Goal: Task Accomplishment & Management: Complete application form

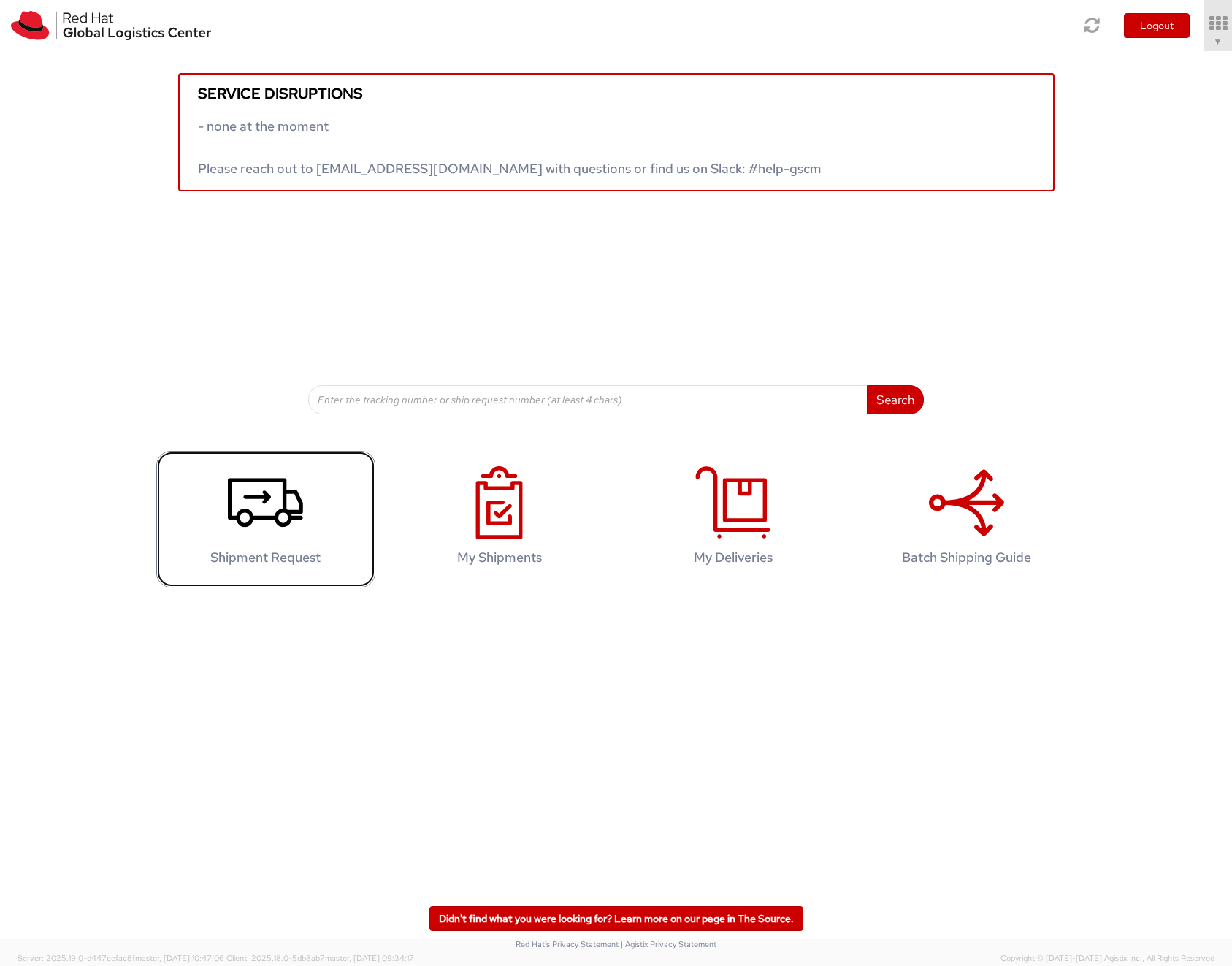
click at [313, 514] on link "Shipment Request" at bounding box center [265, 518] width 219 height 137
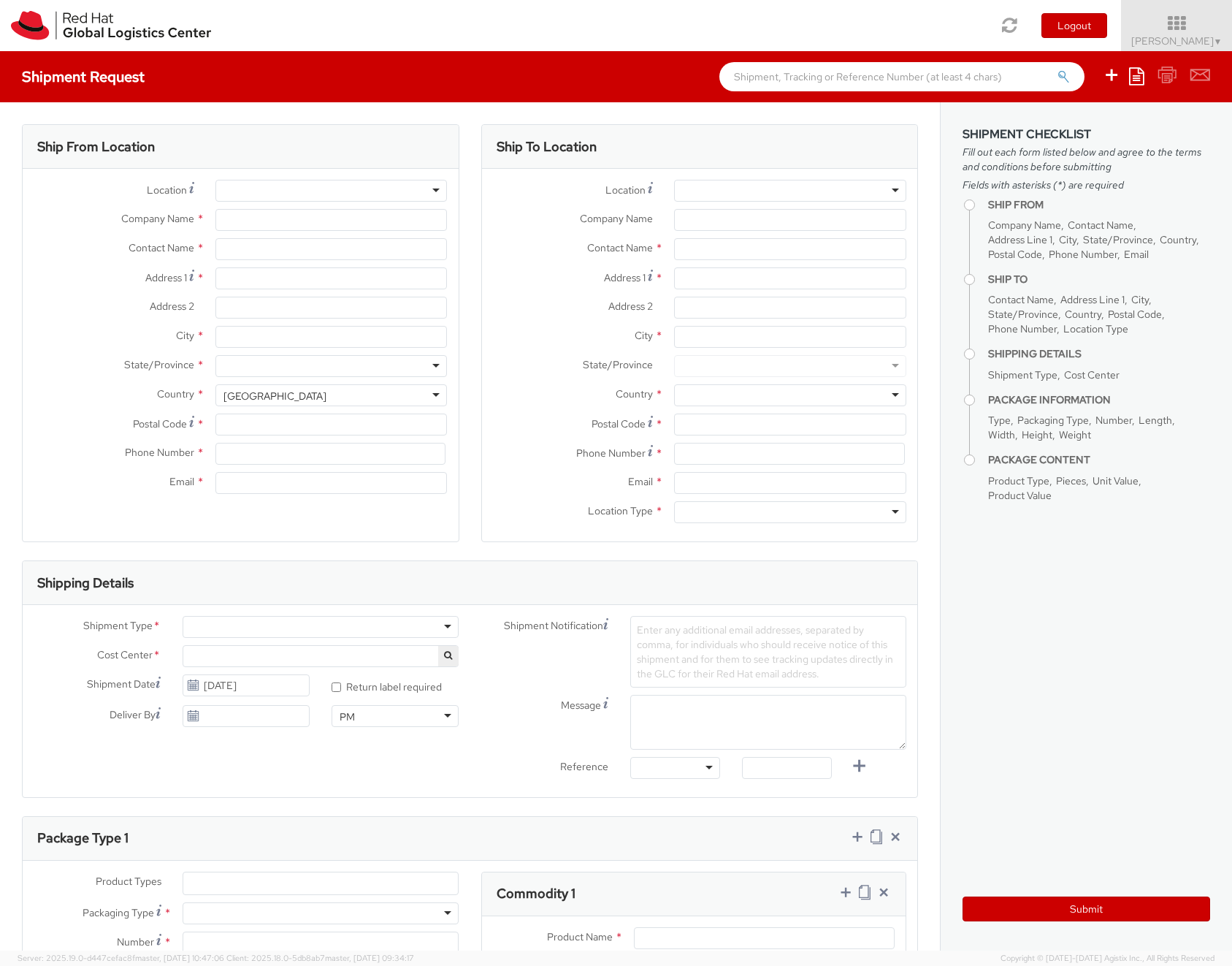
select select
select select "148"
click at [850, 193] on div at bounding box center [790, 191] width 232 height 22
click at [893, 192] on div at bounding box center [790, 191] width 232 height 22
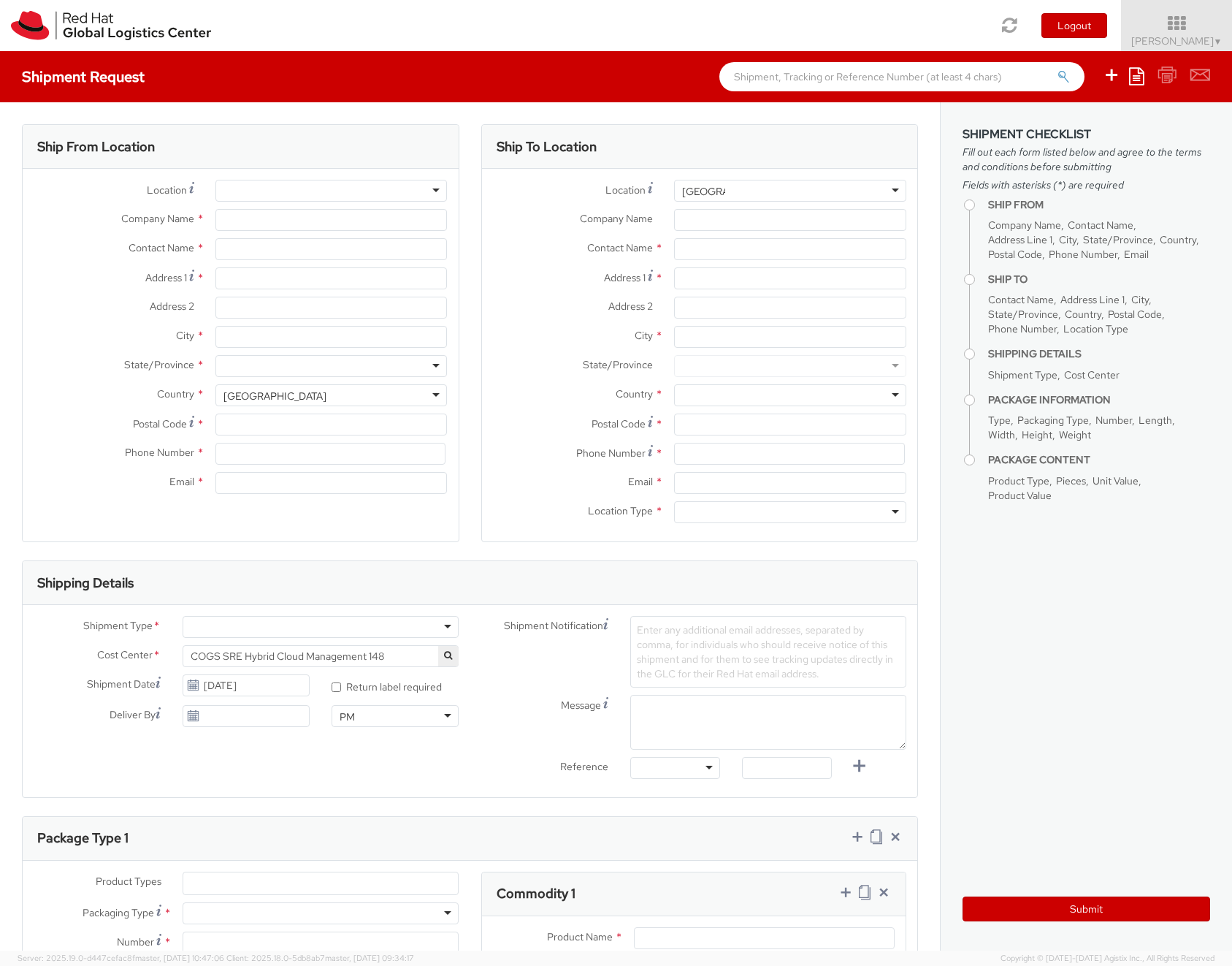
type input "auckland"
type input "Red Hat"
type input "[PERSON_NAME]"
type input "ecardena@redhat.com"
click at [881, 192] on div at bounding box center [790, 191] width 232 height 22
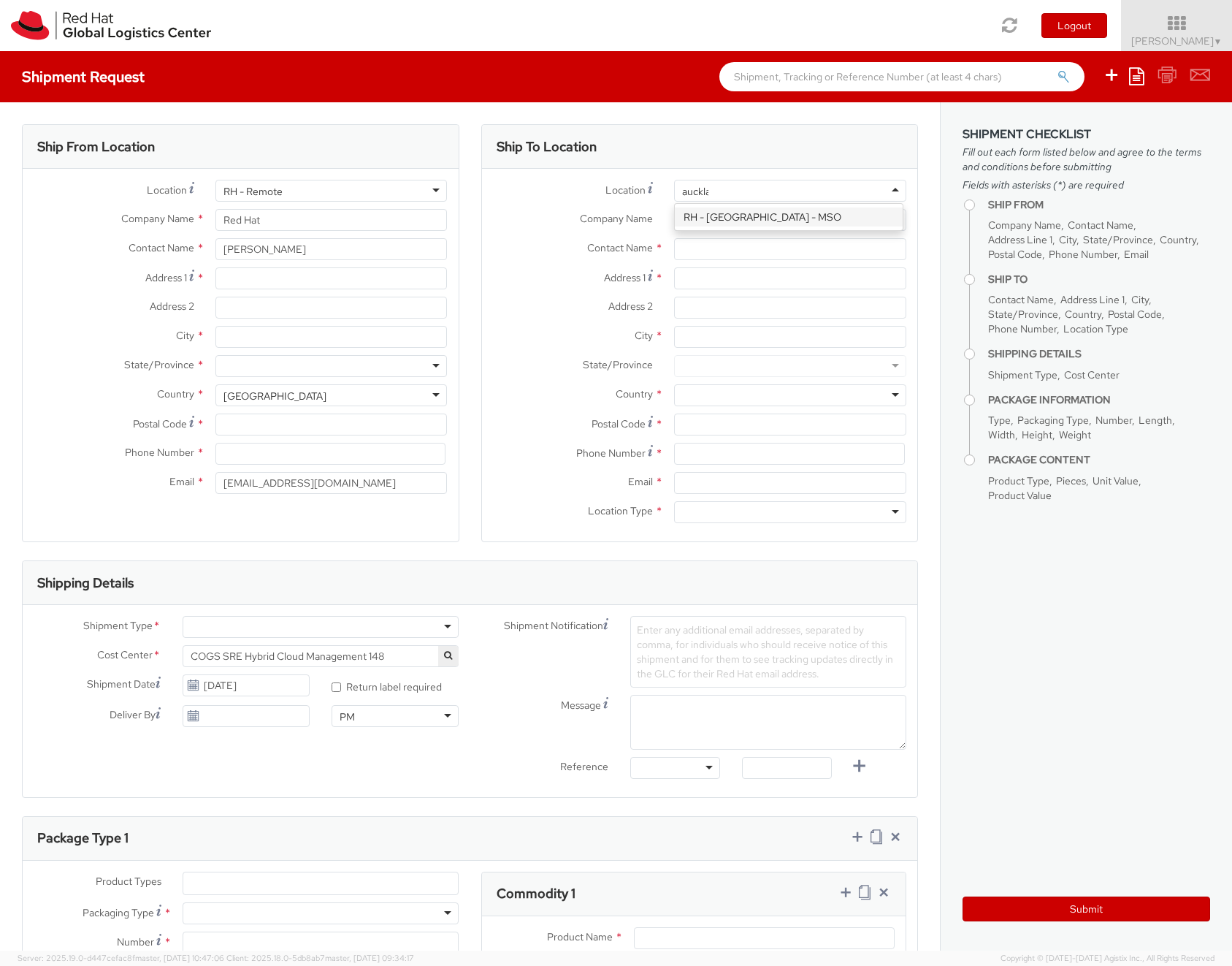
type input "auckland"
type input "Red Hat New Zealand Limited"
type input "11 Britomart Place"
type input "The Generator, level 10"
type input "AUCKLAND"
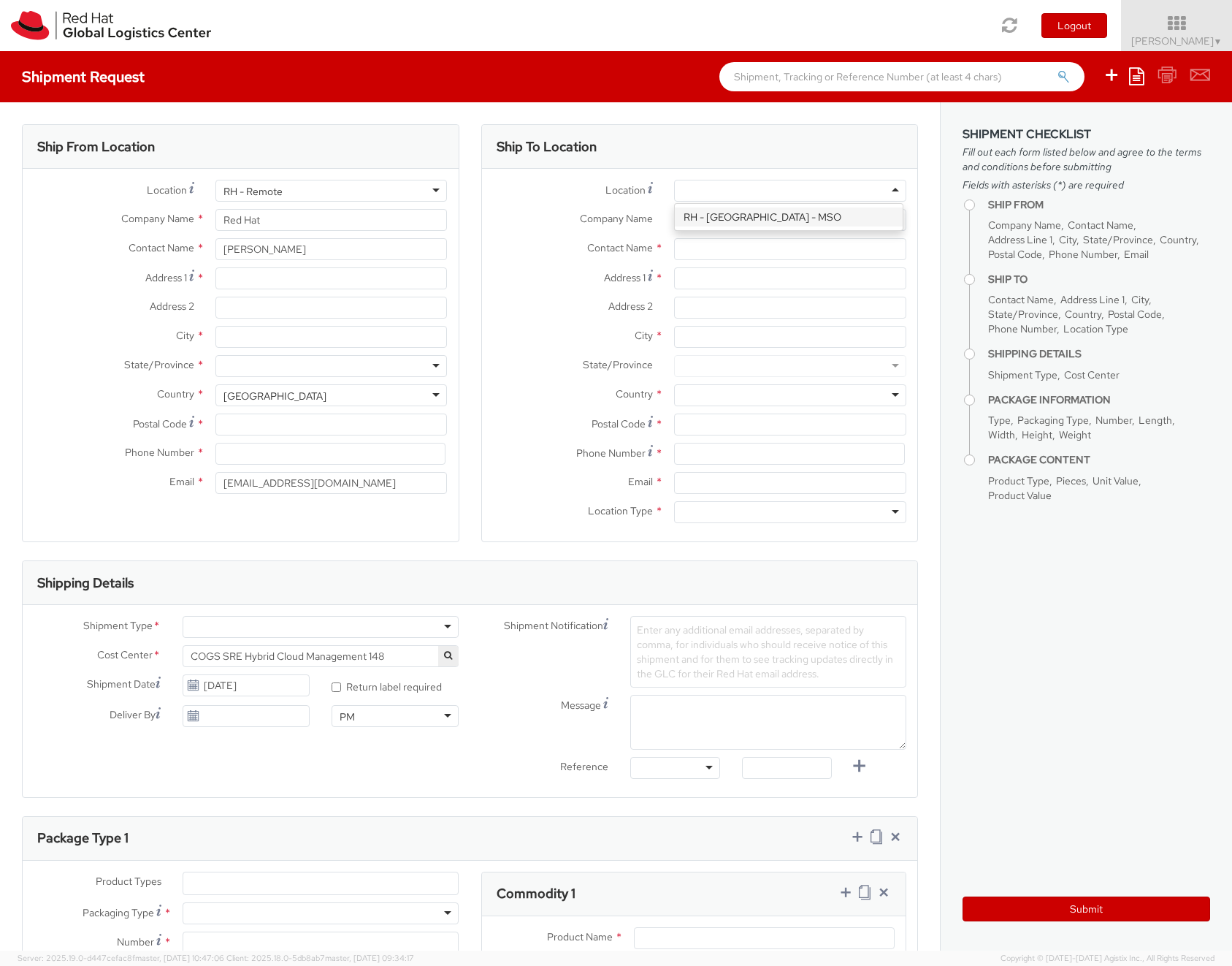
type input "1010"
type input "+64 9-601 8905"
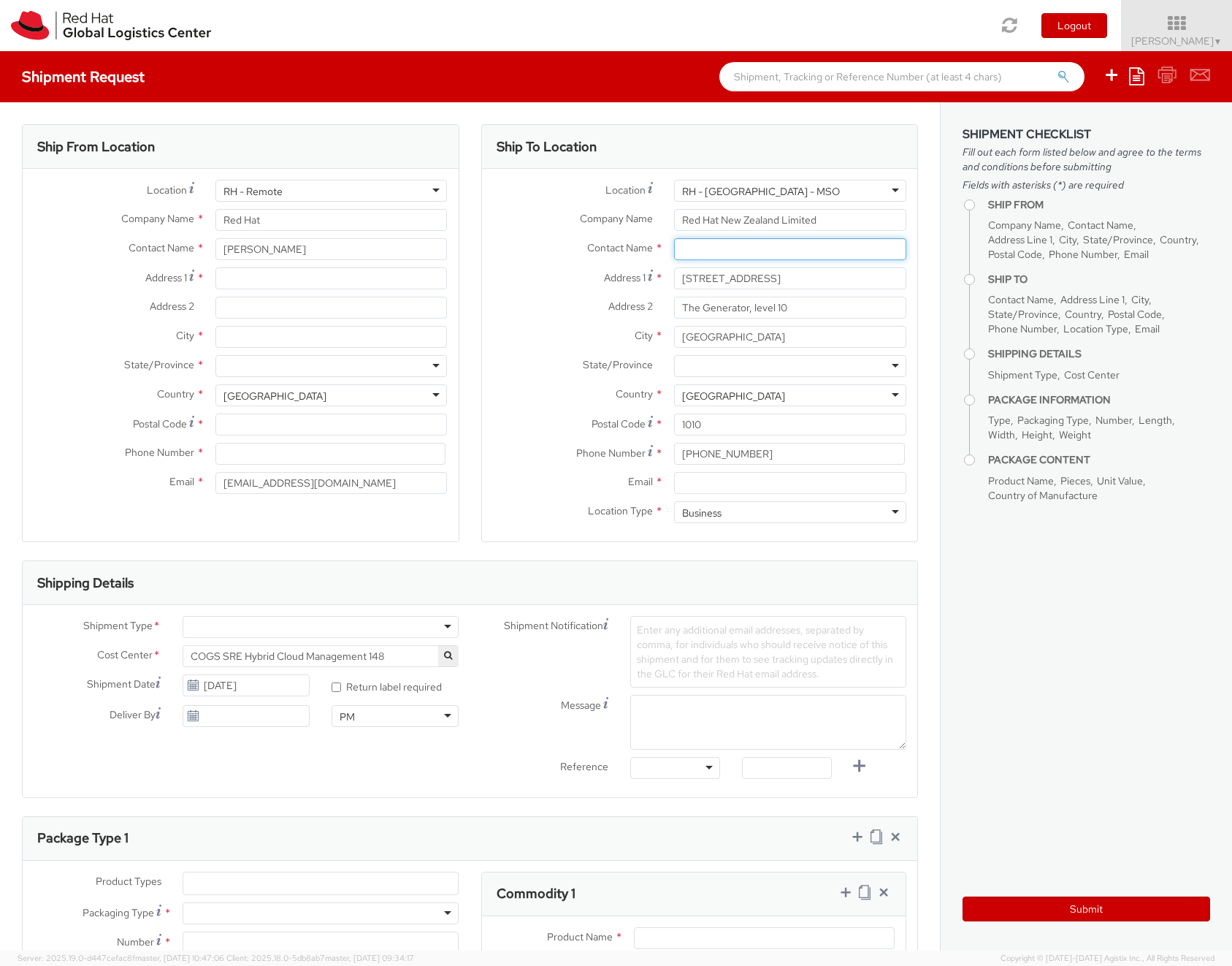
click at [730, 255] on input "text" at bounding box center [790, 249] width 232 height 22
type input "Derek Wilson"
click at [719, 284] on div "Red Hat New Zealand Limited - ( Derek Wilson ) 11 Britomart Place, The Generato…" at bounding box center [789, 285] width 231 height 36
type input "dewilson@redhat.com"
type input "Derek Wilson"
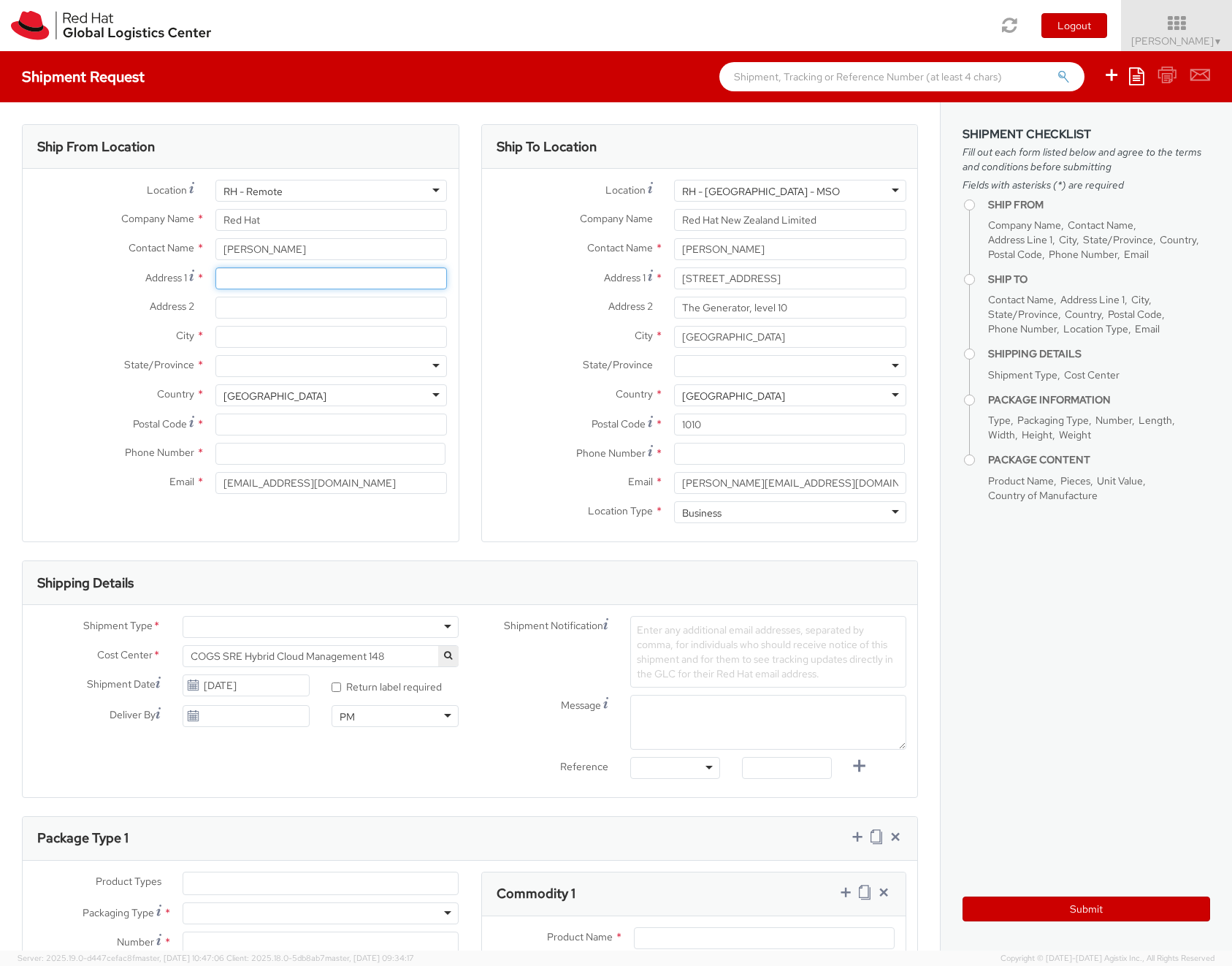
click at [376, 278] on input "Address 1 *" at bounding box center [331, 278] width 232 height 22
type input "10"
click at [399, 184] on div at bounding box center [331, 191] width 232 height 22
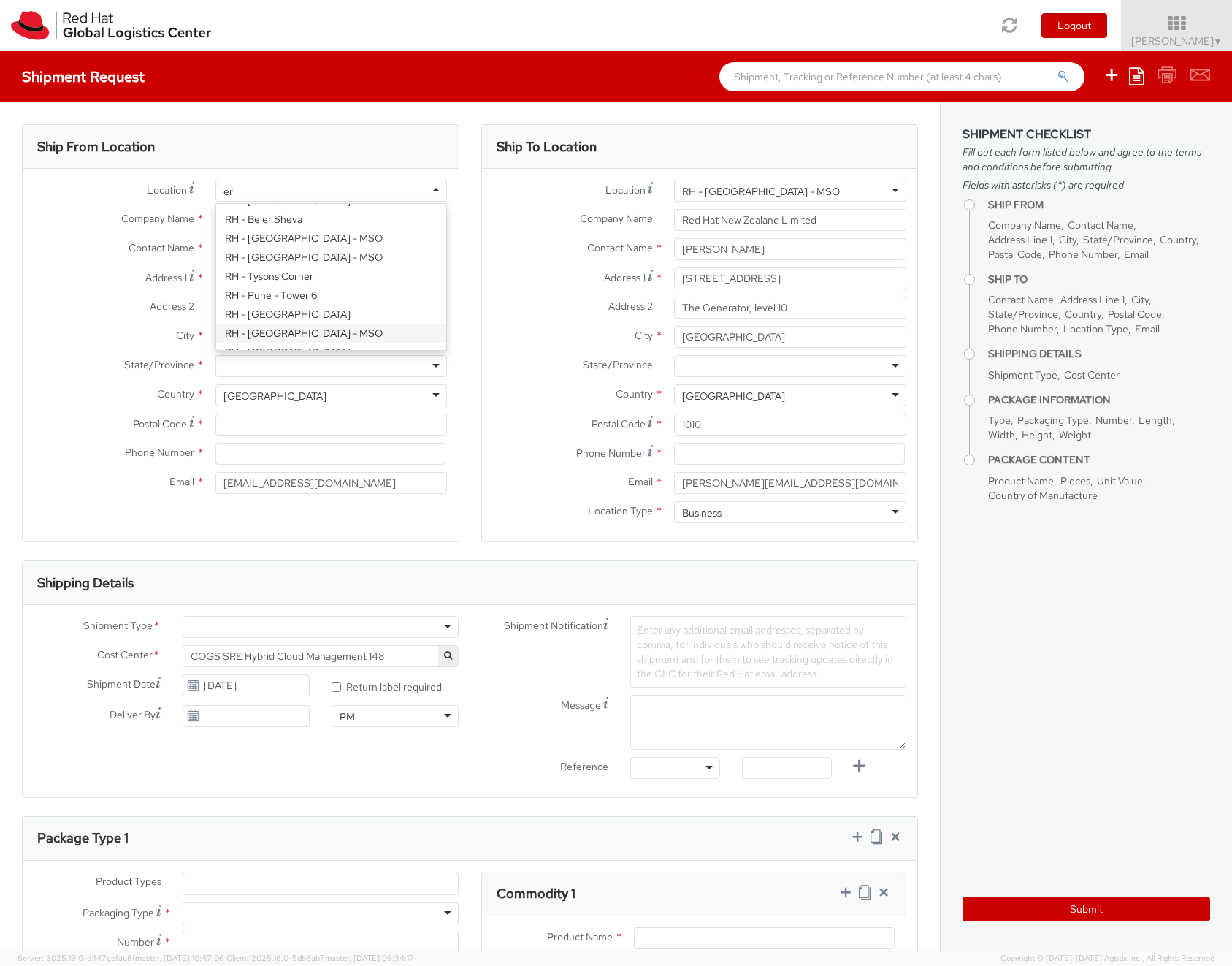
type input "e"
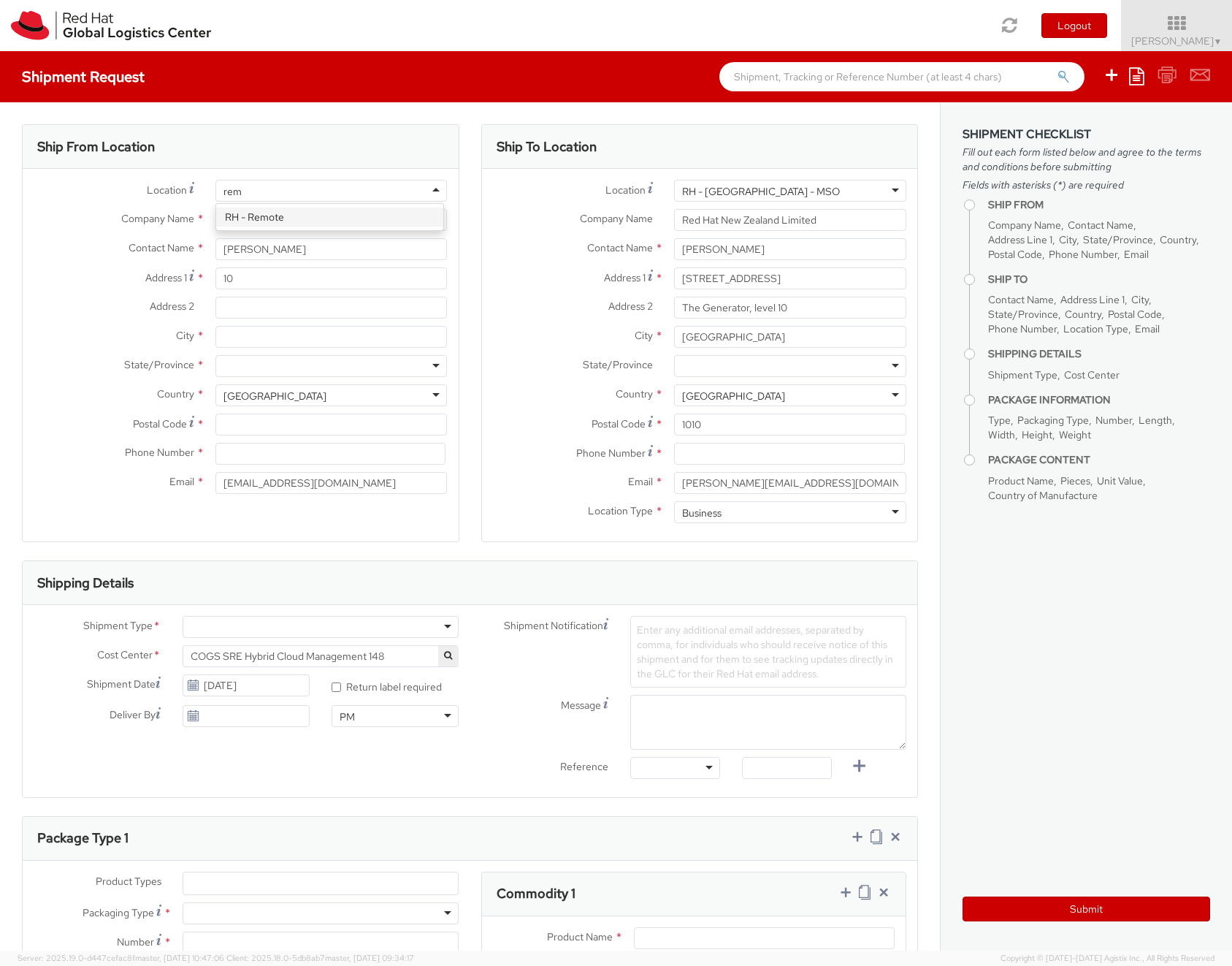
type input "remo"
click at [275, 259] on input "text" at bounding box center [331, 249] width 232 height 22
click at [289, 256] on input "[PERSON_NAME]" at bounding box center [331, 249] width 232 height 22
click at [277, 251] on input "[PERSON_NAME]" at bounding box center [331, 249] width 232 height 22
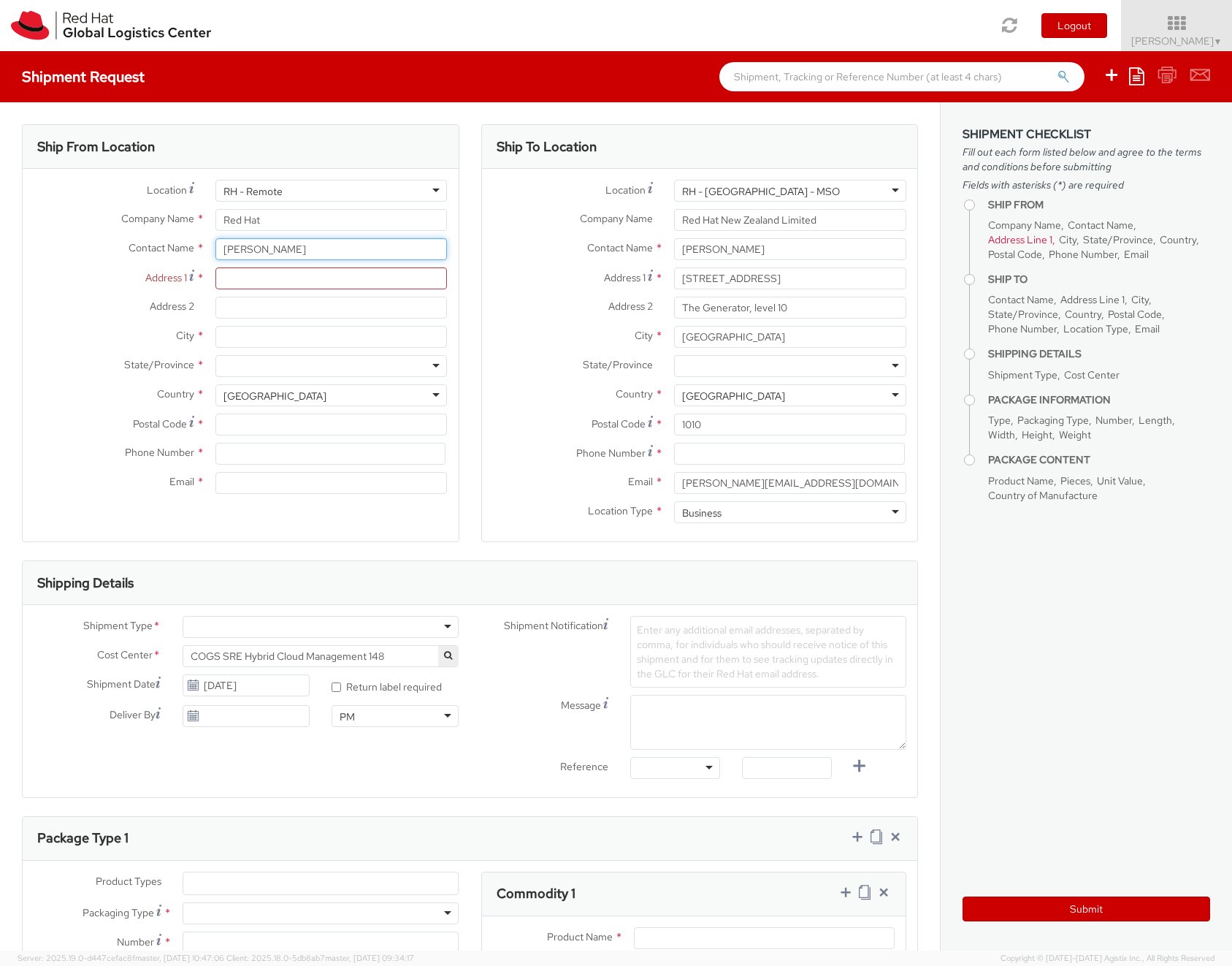
click at [277, 251] on input "[PERSON_NAME]" at bounding box center [331, 249] width 232 height 22
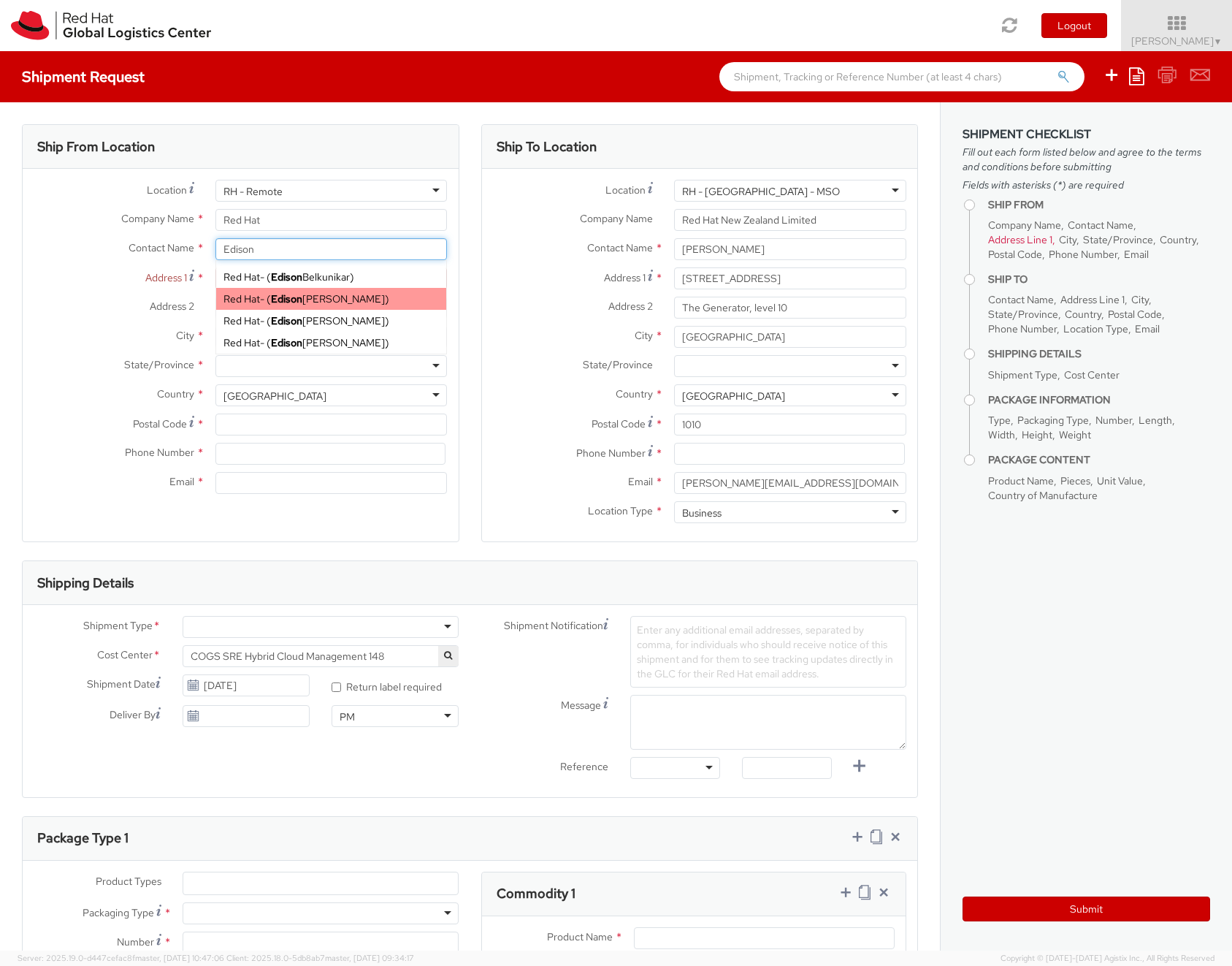
click at [292, 303] on strong "Edison" at bounding box center [286, 299] width 32 height 13
type input "[PERSON_NAME]"
type input "ecardena@redhat.com"
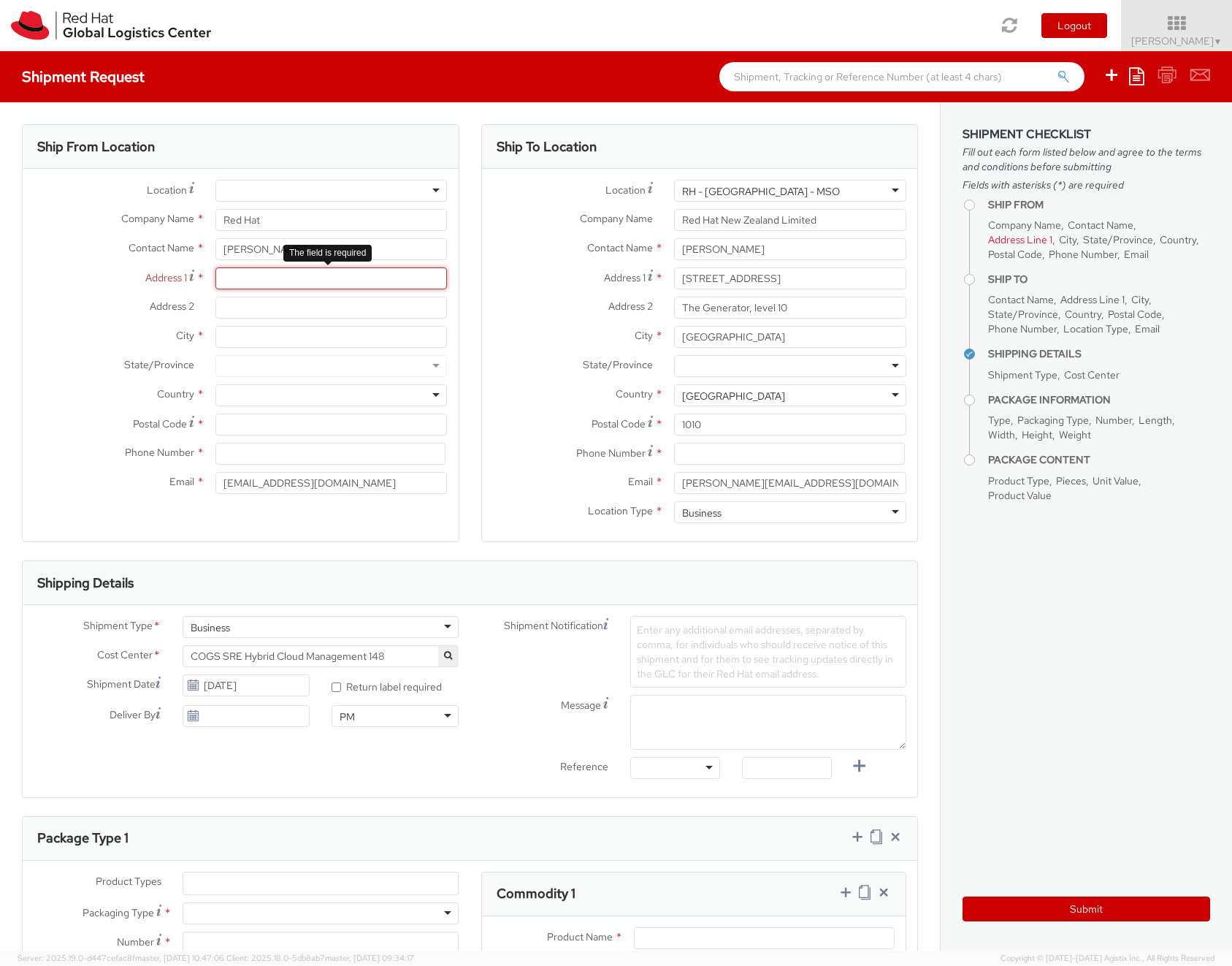
click at [264, 273] on input "Address 1 *" at bounding box center [331, 278] width 232 height 22
type input "10/476 West Coast Road"
type input "Glen Eden"
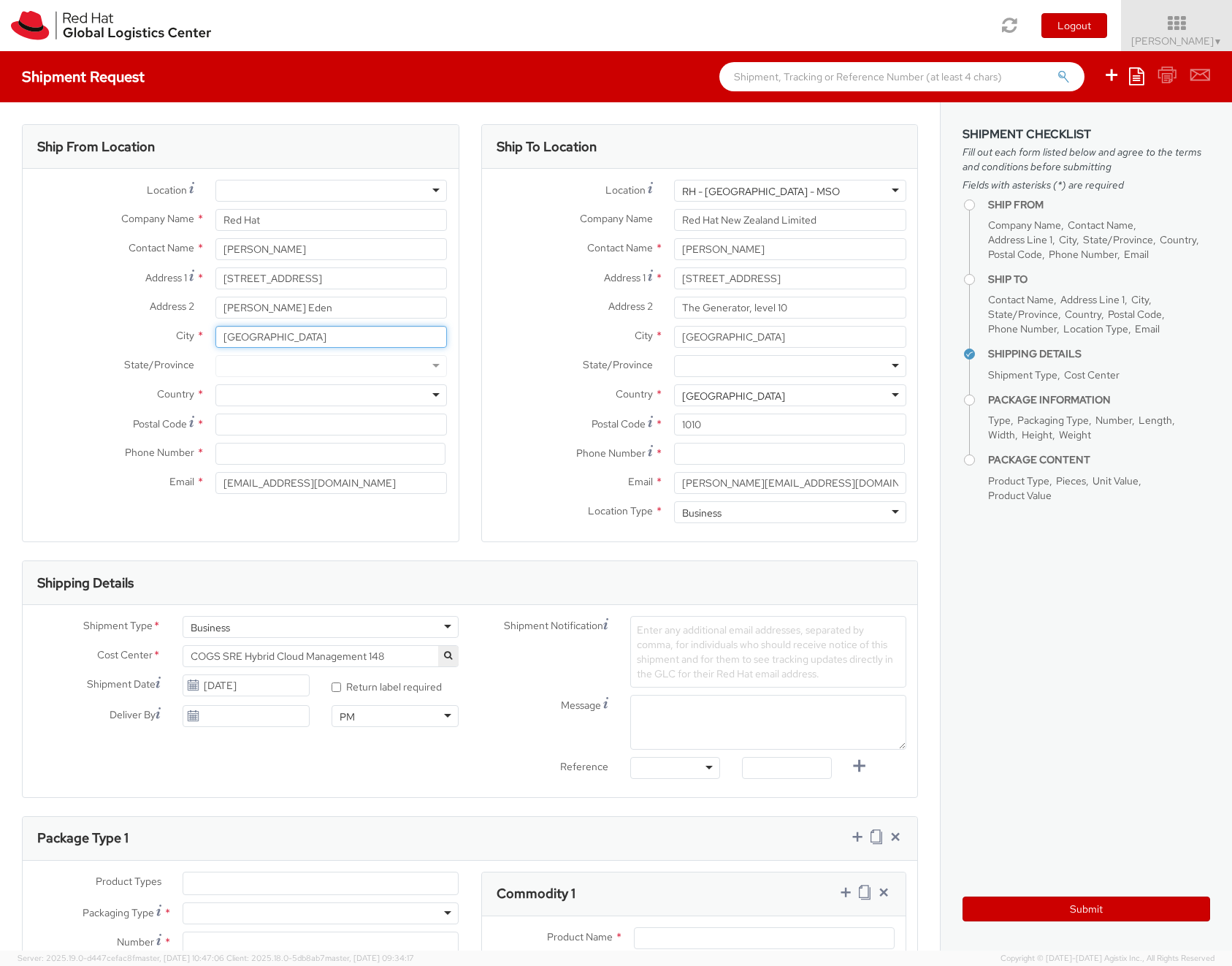
type input "Auckland"
click at [316, 360] on div at bounding box center [331, 366] width 232 height 22
click at [310, 388] on div at bounding box center [331, 395] width 232 height 22
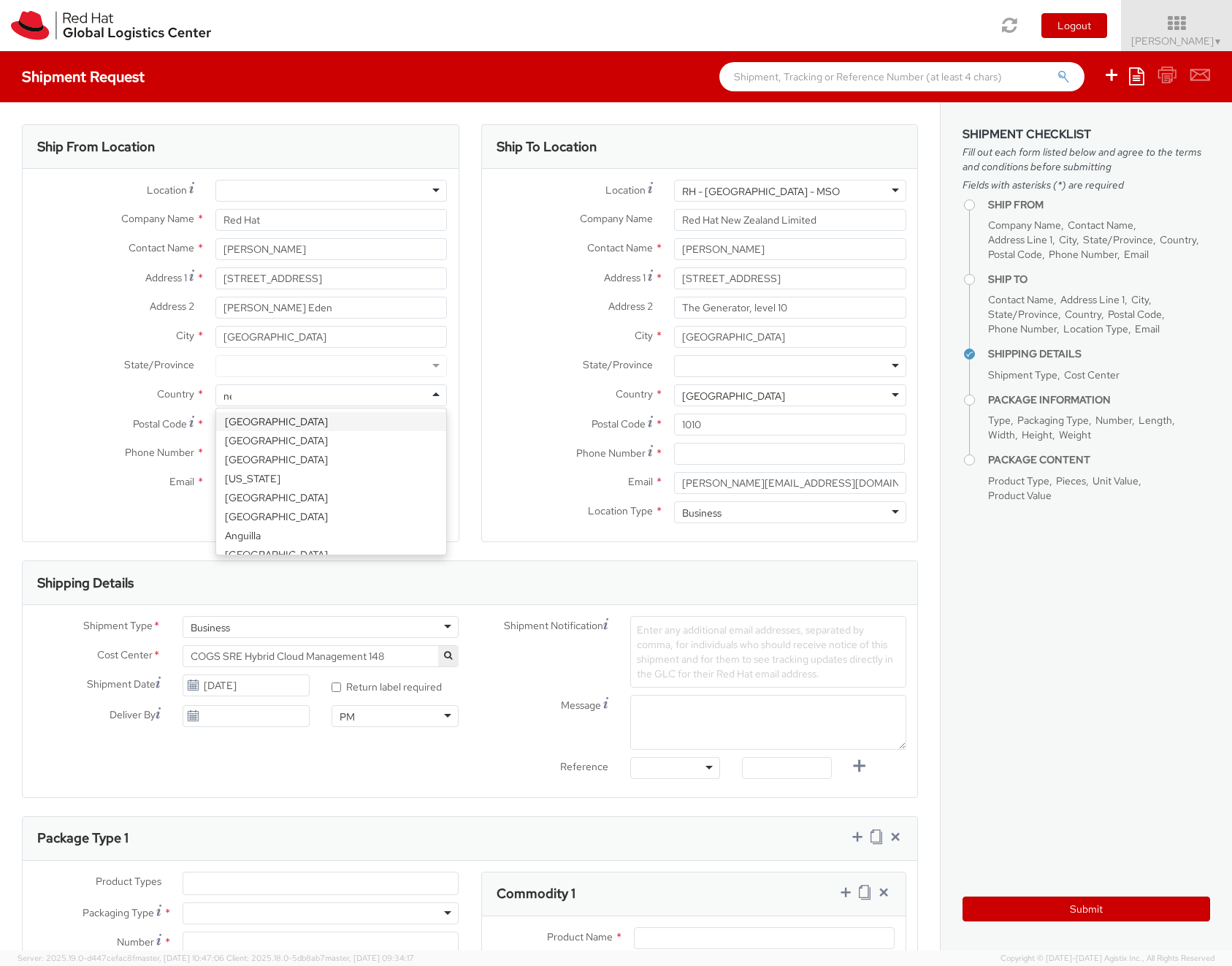
type input "new"
select select "CM"
select select "KGS"
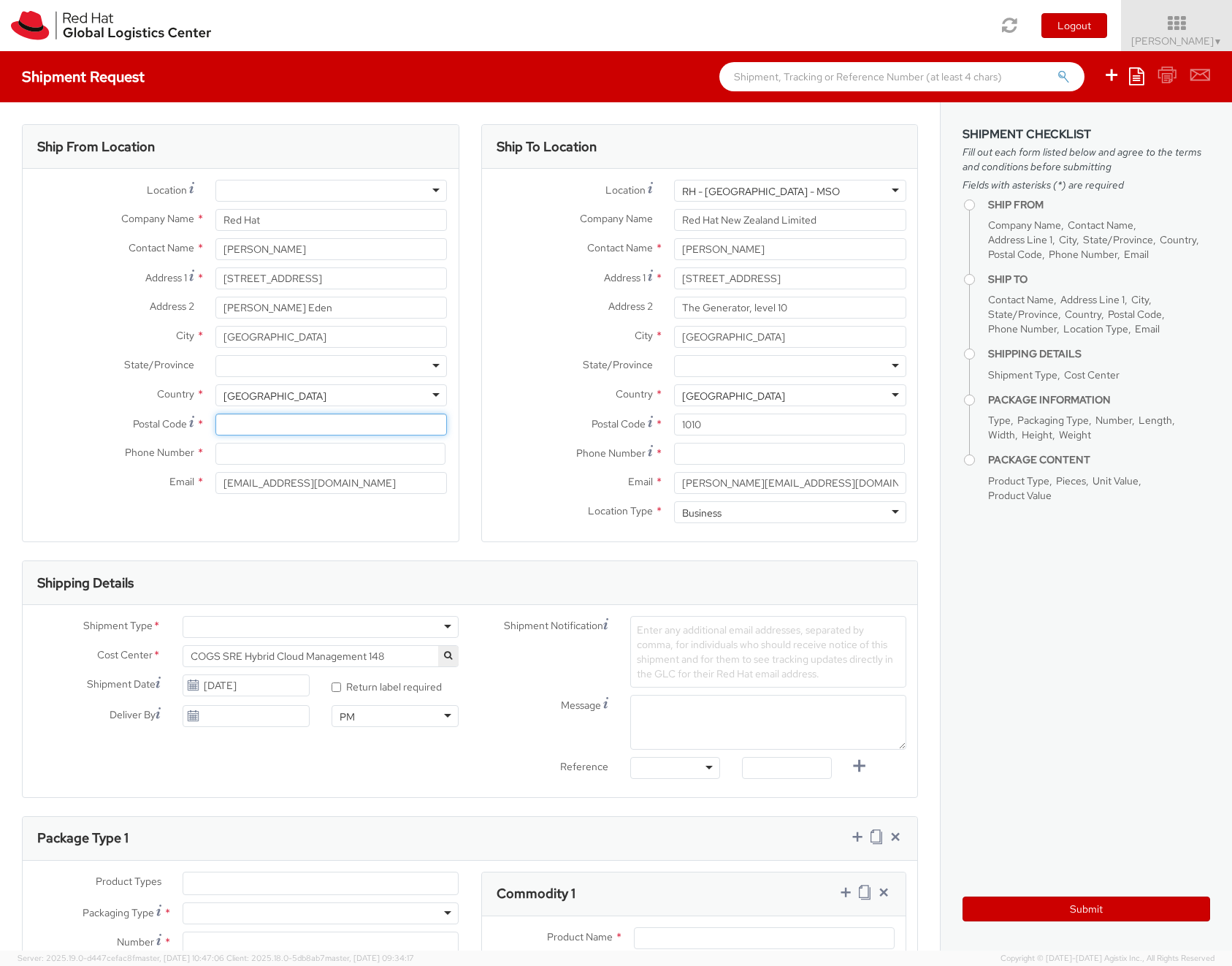
click at [289, 420] on input "Postal Code *" at bounding box center [331, 425] width 232 height 22
type input "0602"
type input "+6421774437"
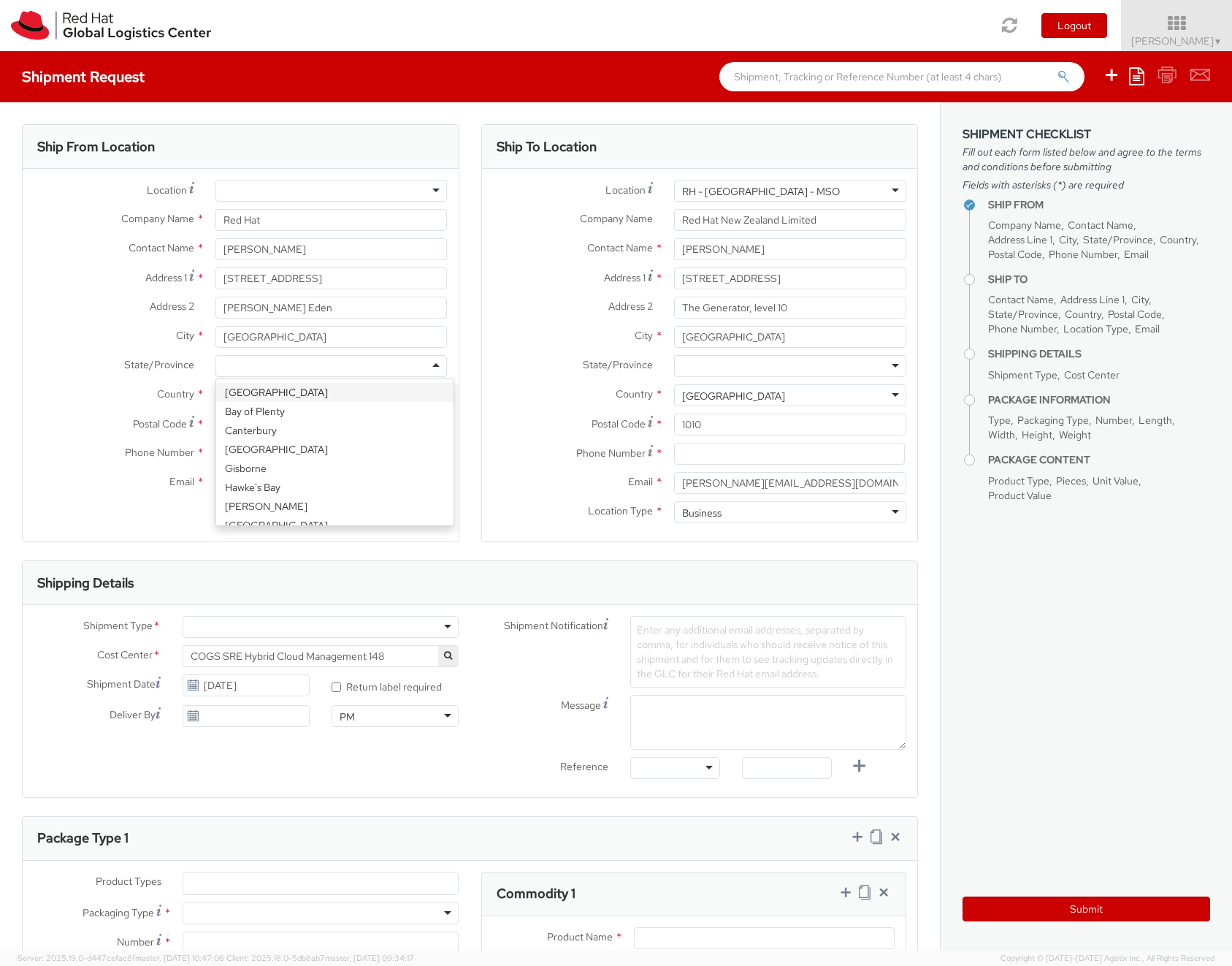
click at [305, 368] on div at bounding box center [331, 366] width 232 height 22
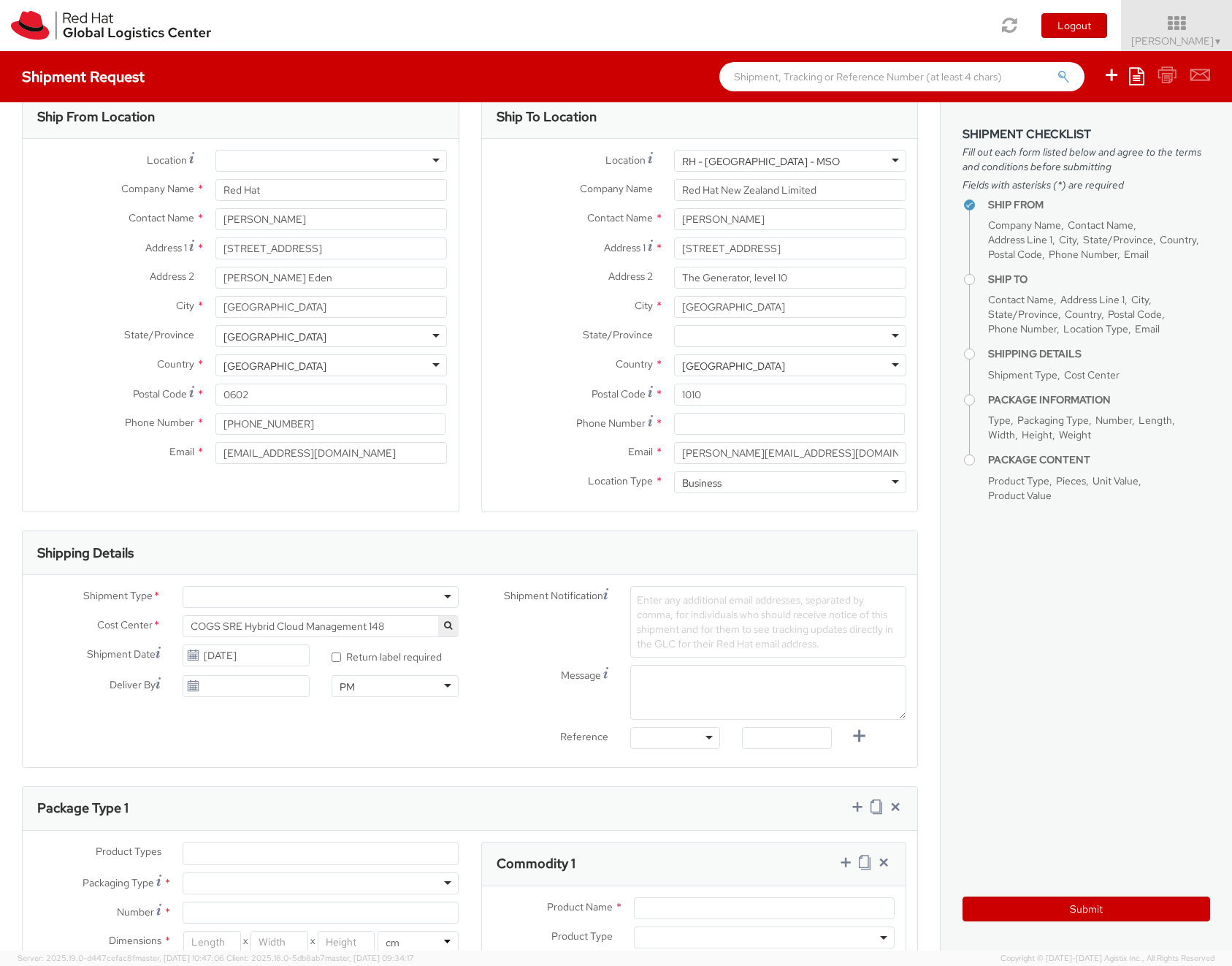
scroll to position [59, 0]
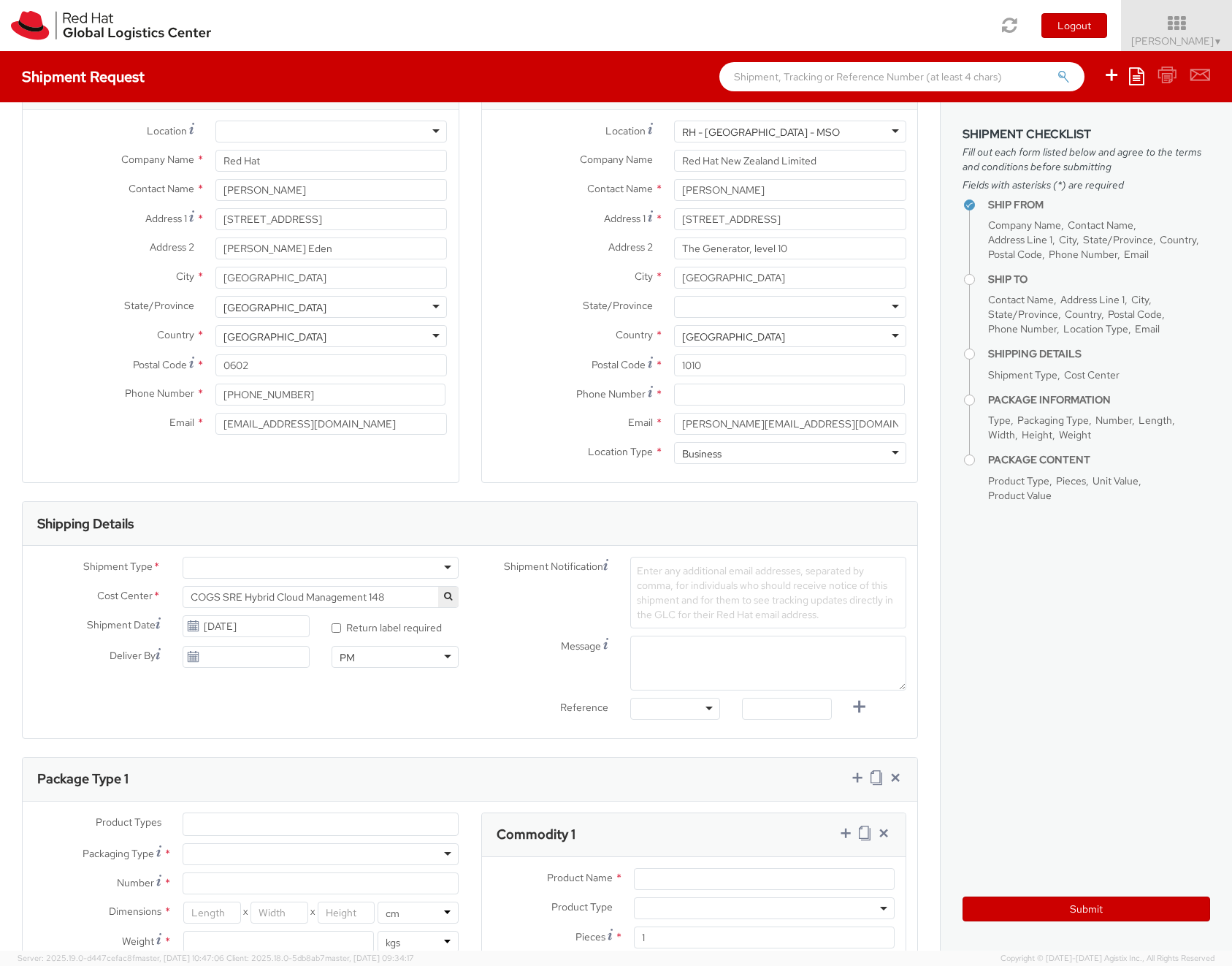
click at [243, 572] on div at bounding box center [321, 567] width 276 height 22
click at [682, 581] on span "Enter any additional email addresses, separated by comma, for individuals who s…" at bounding box center [765, 592] width 257 height 57
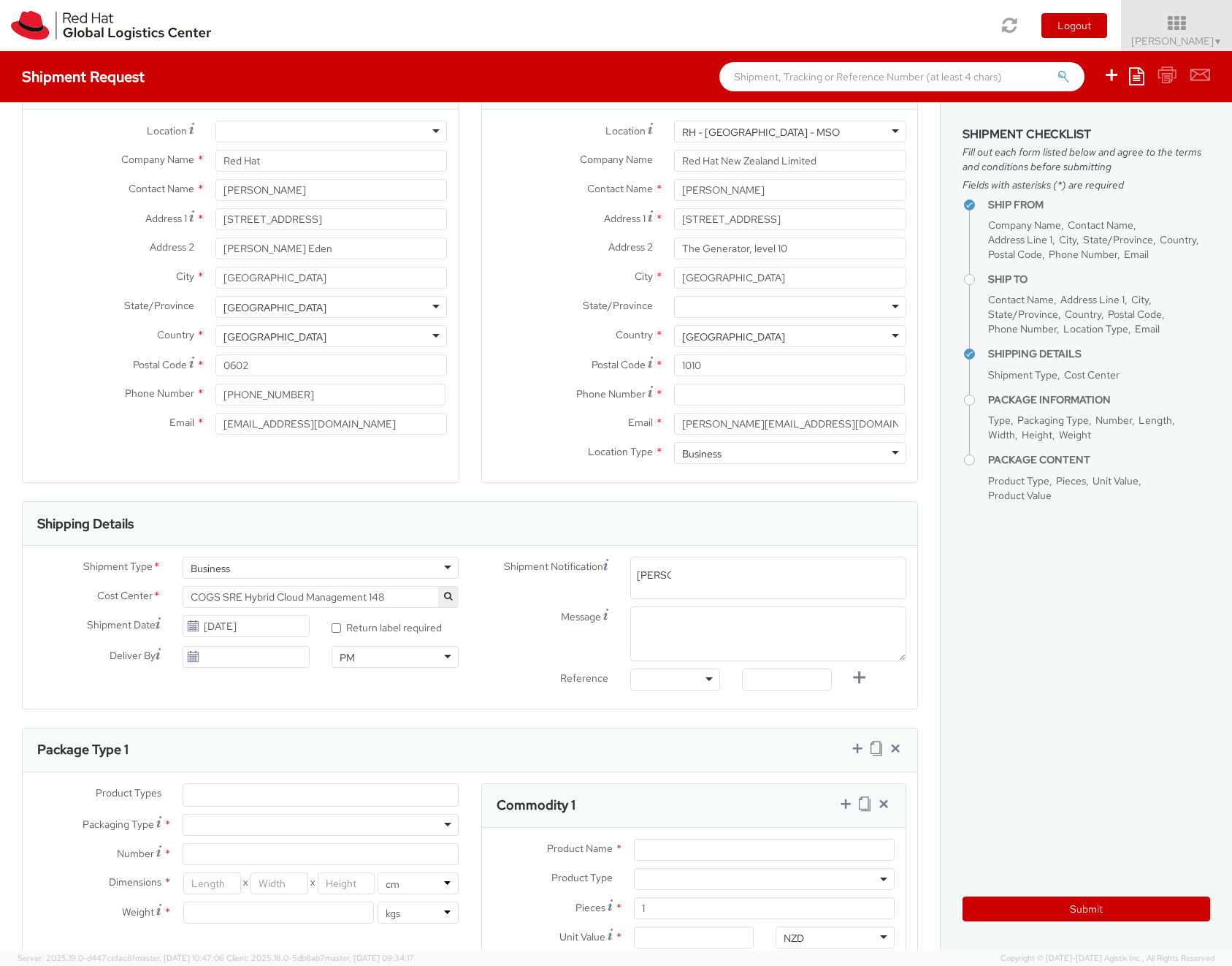
type input "brett"
paste input "bembery@redhat.com"
type input "bembery@redhat.com"
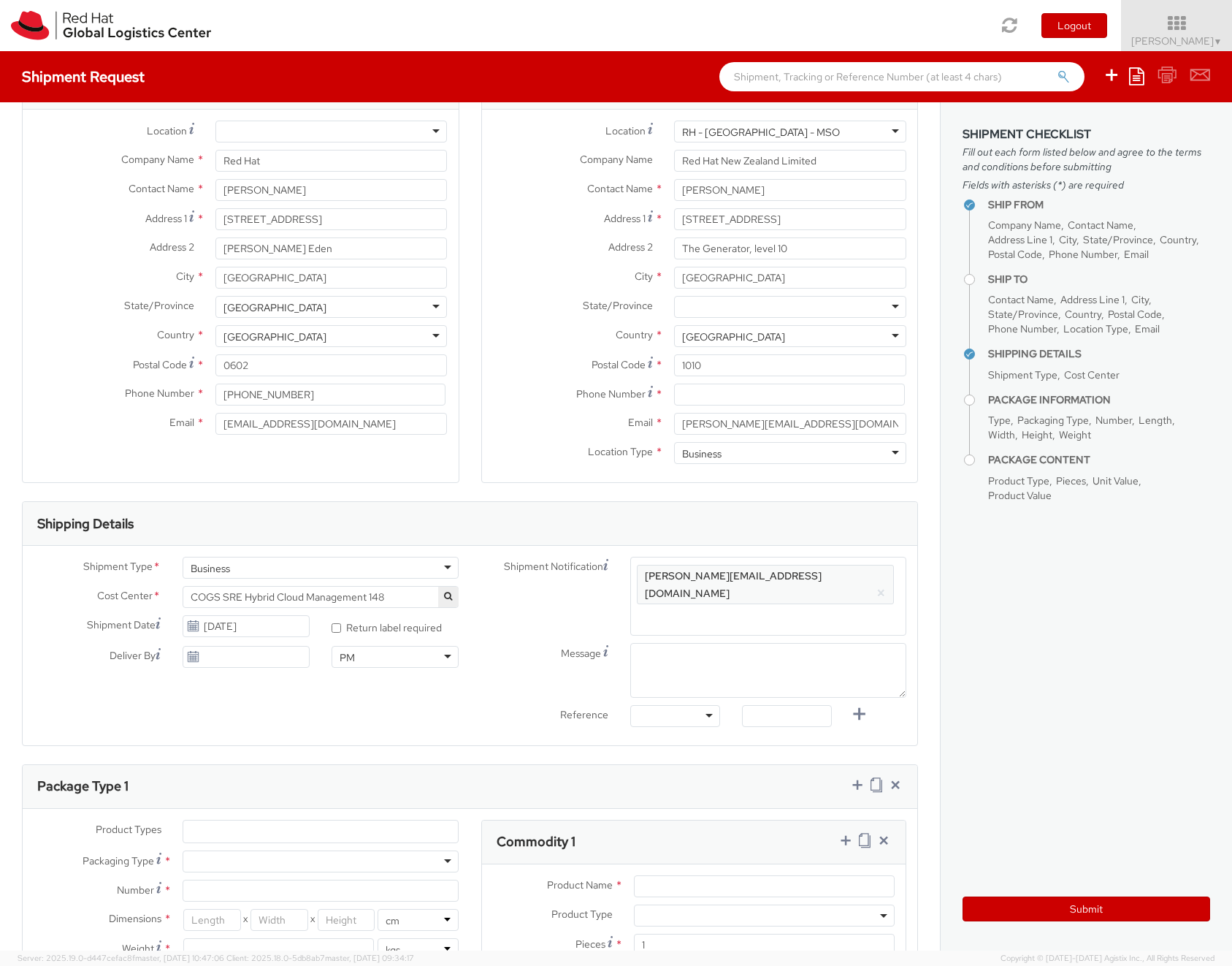
scroll to position [0, 0]
click at [793, 564] on ul "bembery@redhat.com ×" at bounding box center [768, 596] width 262 height 66
paste input "crarobin@redhat.com"
type input "crarobin@redhat.com"
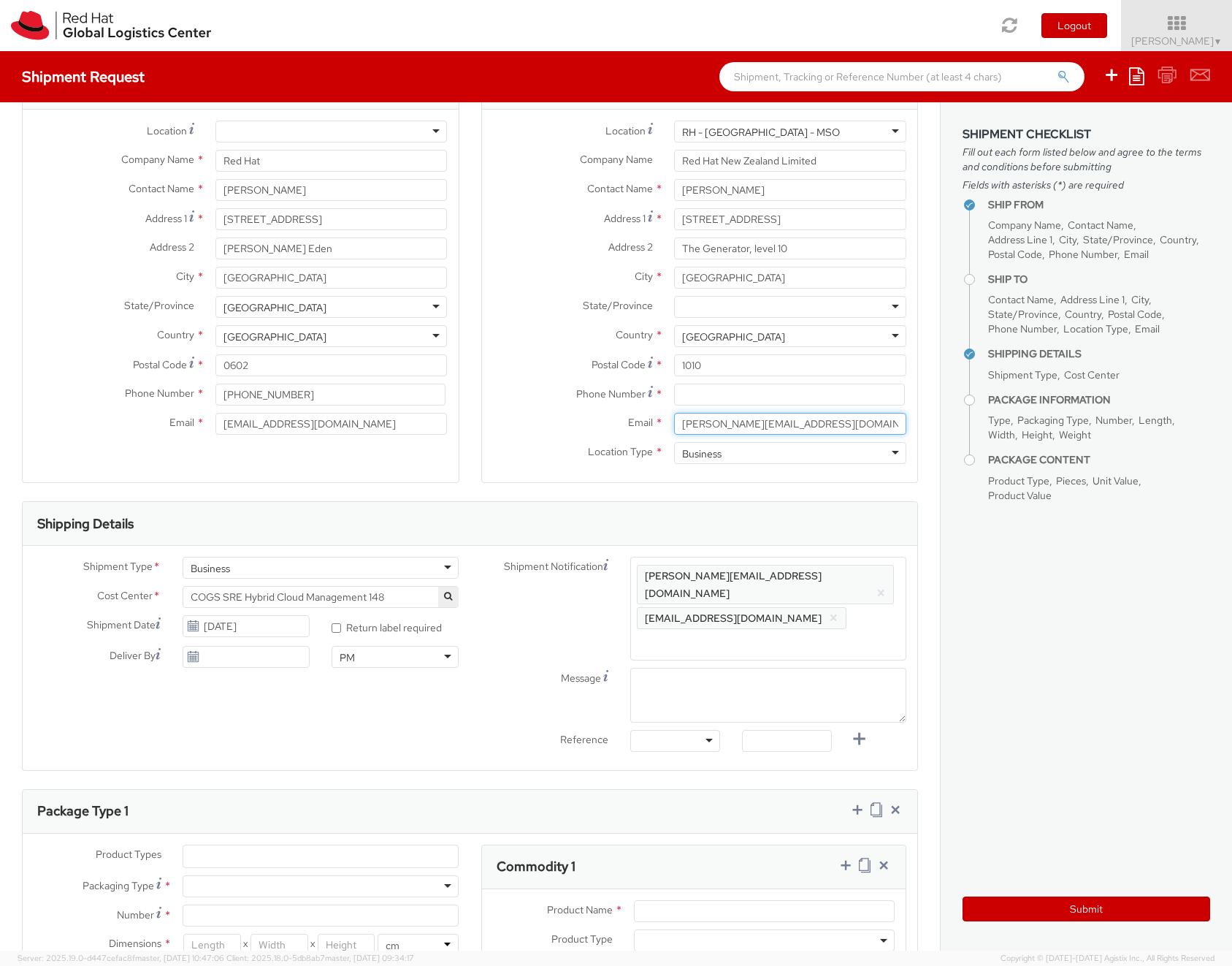
drag, startPoint x: 791, startPoint y: 427, endPoint x: 615, endPoint y: 429, distance: 176.0
click at [615, 429] on div "Email * dewilson@redhat.com" at bounding box center [699, 424] width 436 height 22
click at [804, 585] on span "Enter any additional email addresses, separated by comma, for individuals who s…" at bounding box center [768, 595] width 262 height 58
paste input "dewilson@redhat.com"
type input "dewilson@redhat.com"
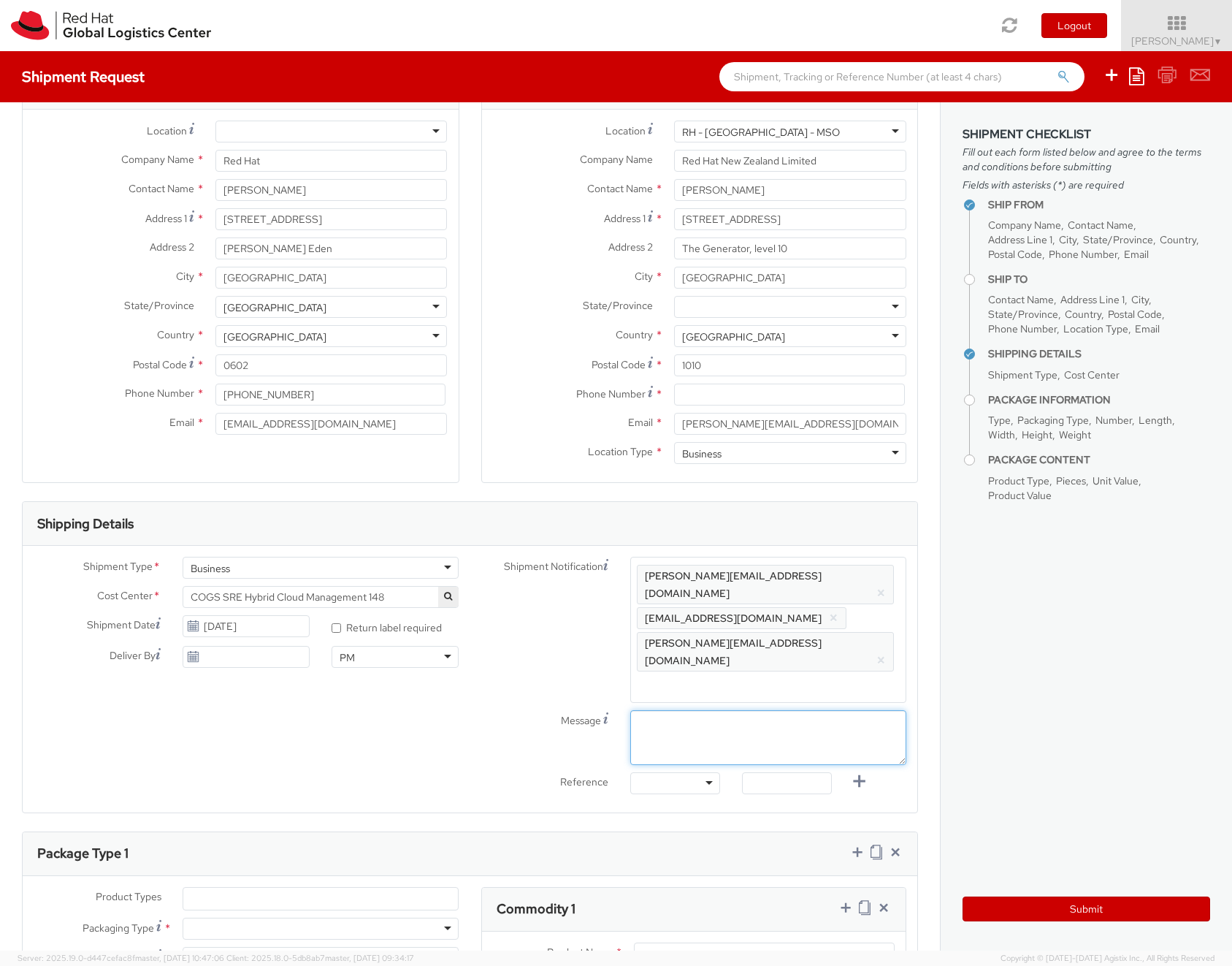
click at [730, 710] on textarea "Message" at bounding box center [768, 737] width 276 height 55
type textarea "Old work laptop"
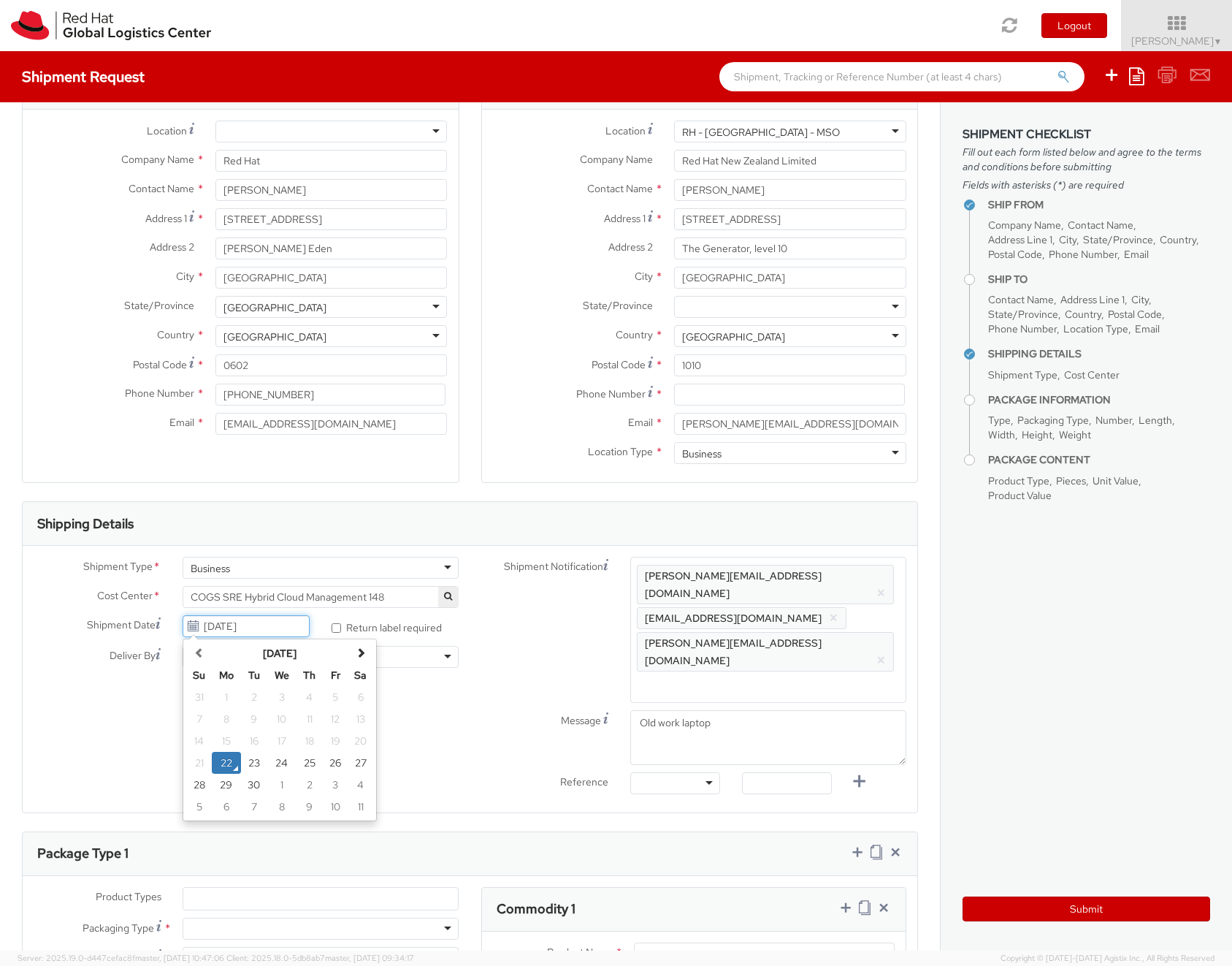
click at [297, 626] on input "09/22/2025" at bounding box center [246, 626] width 127 height 22
click at [260, 758] on td "23" at bounding box center [254, 763] width 26 height 22
type input "09/23/2025"
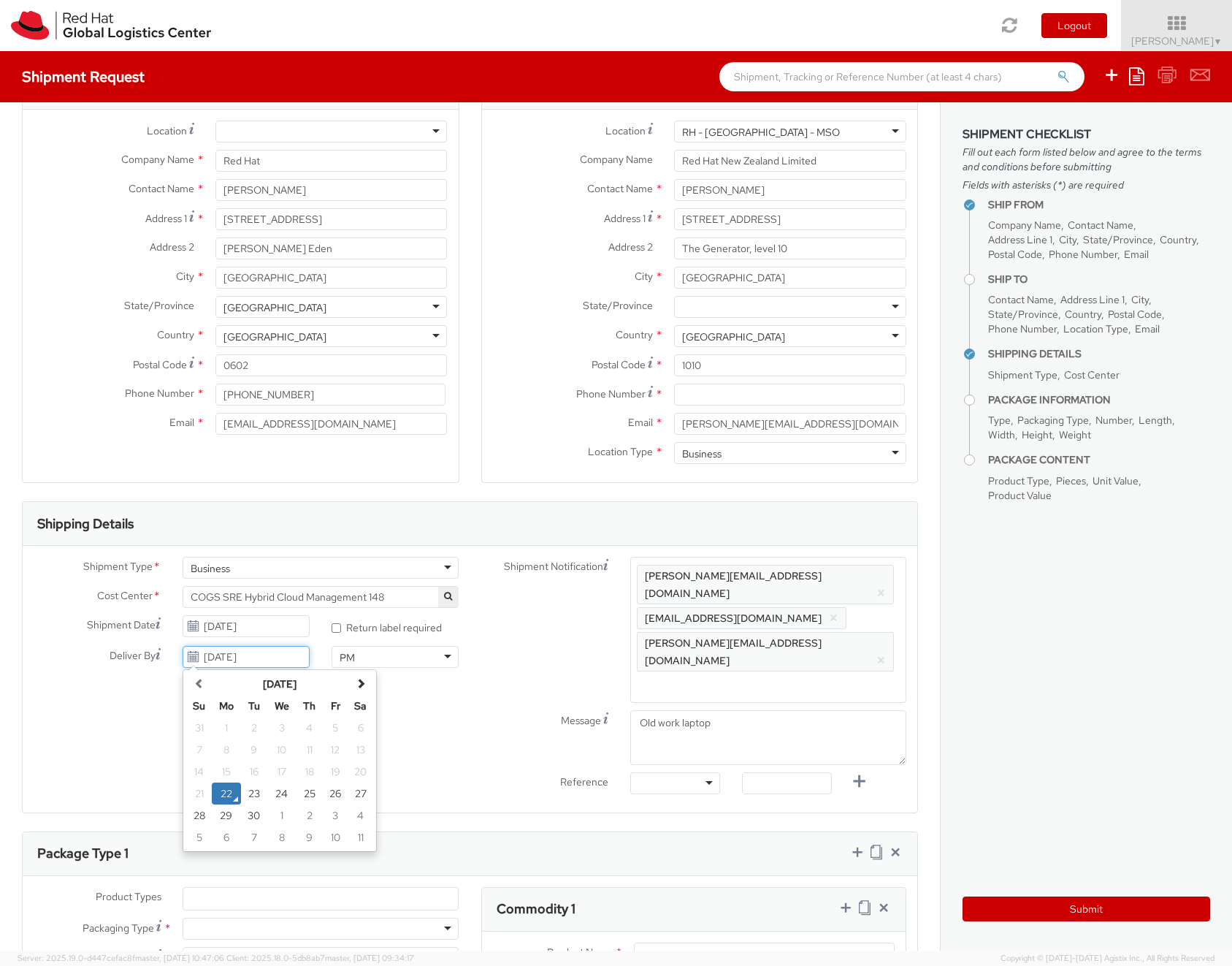
click at [240, 662] on input "09/22/2025" at bounding box center [246, 656] width 127 height 22
click at [324, 797] on td "26" at bounding box center [335, 794] width 26 height 22
type input "09/26/2025"
click at [383, 655] on div "PM" at bounding box center [395, 656] width 127 height 22
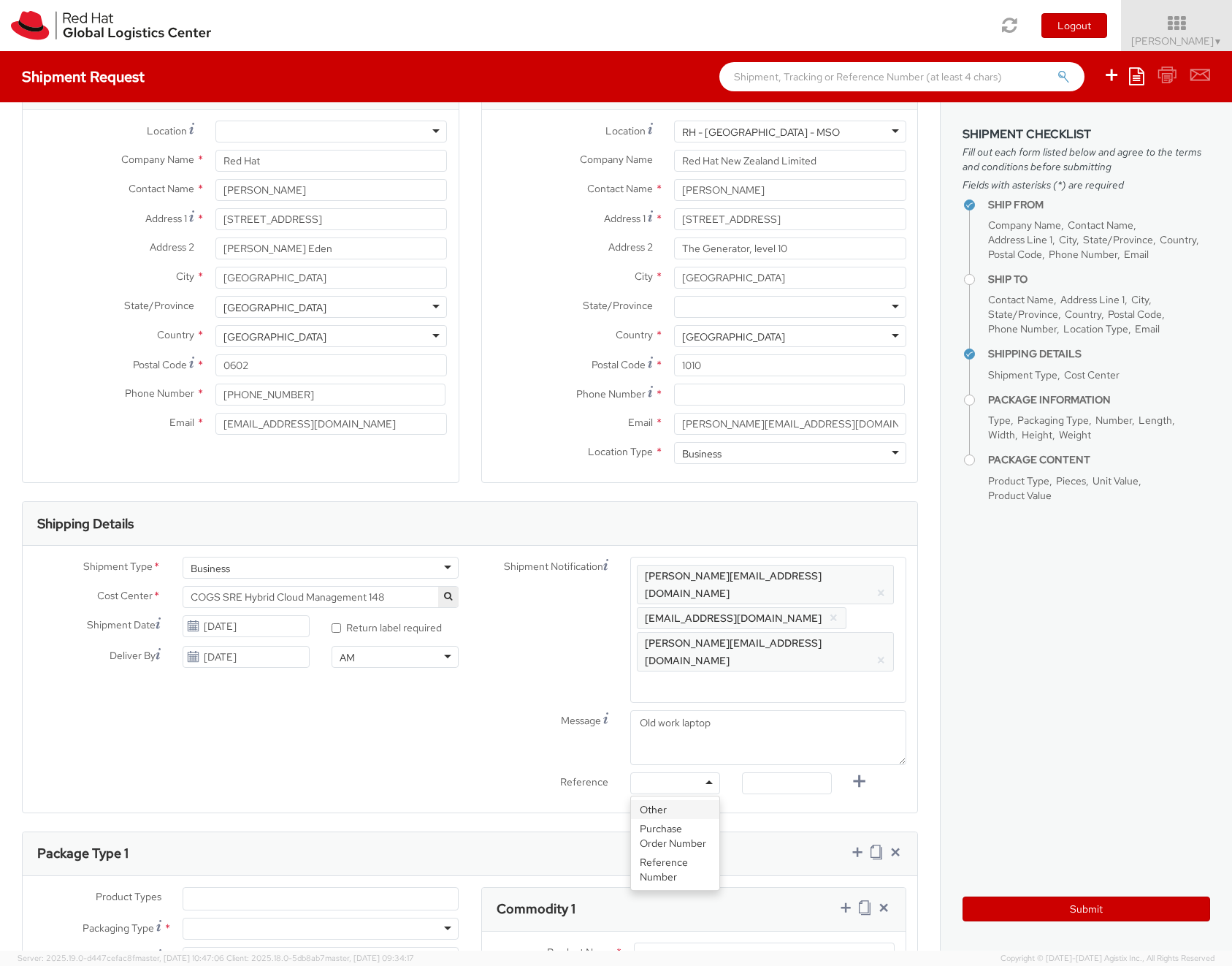
click at [686, 772] on div at bounding box center [675, 783] width 90 height 22
click at [536, 772] on div "Reference" at bounding box center [545, 784] width 149 height 24
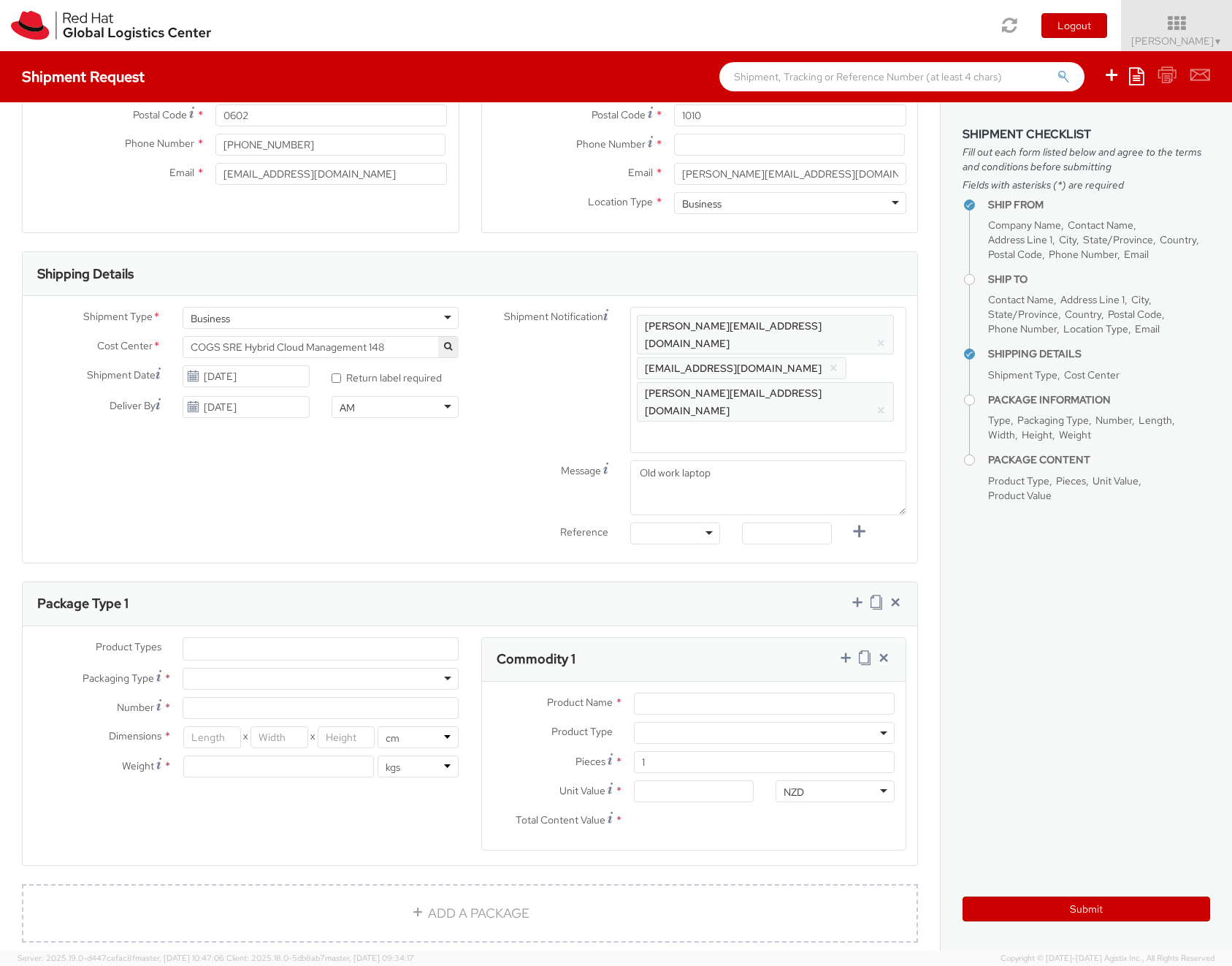
scroll to position [338, 0]
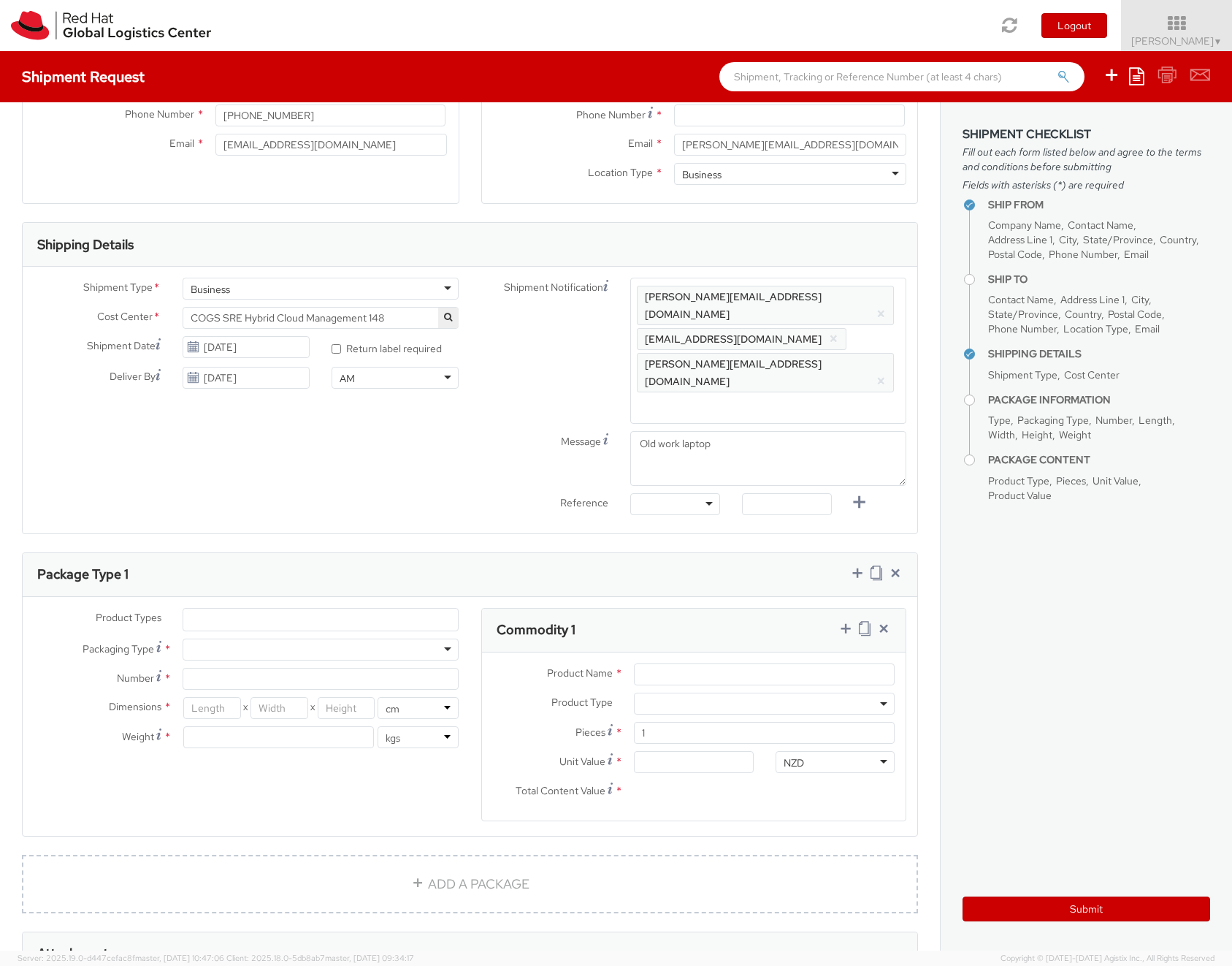
click at [409, 609] on ul at bounding box center [320, 619] width 275 height 22
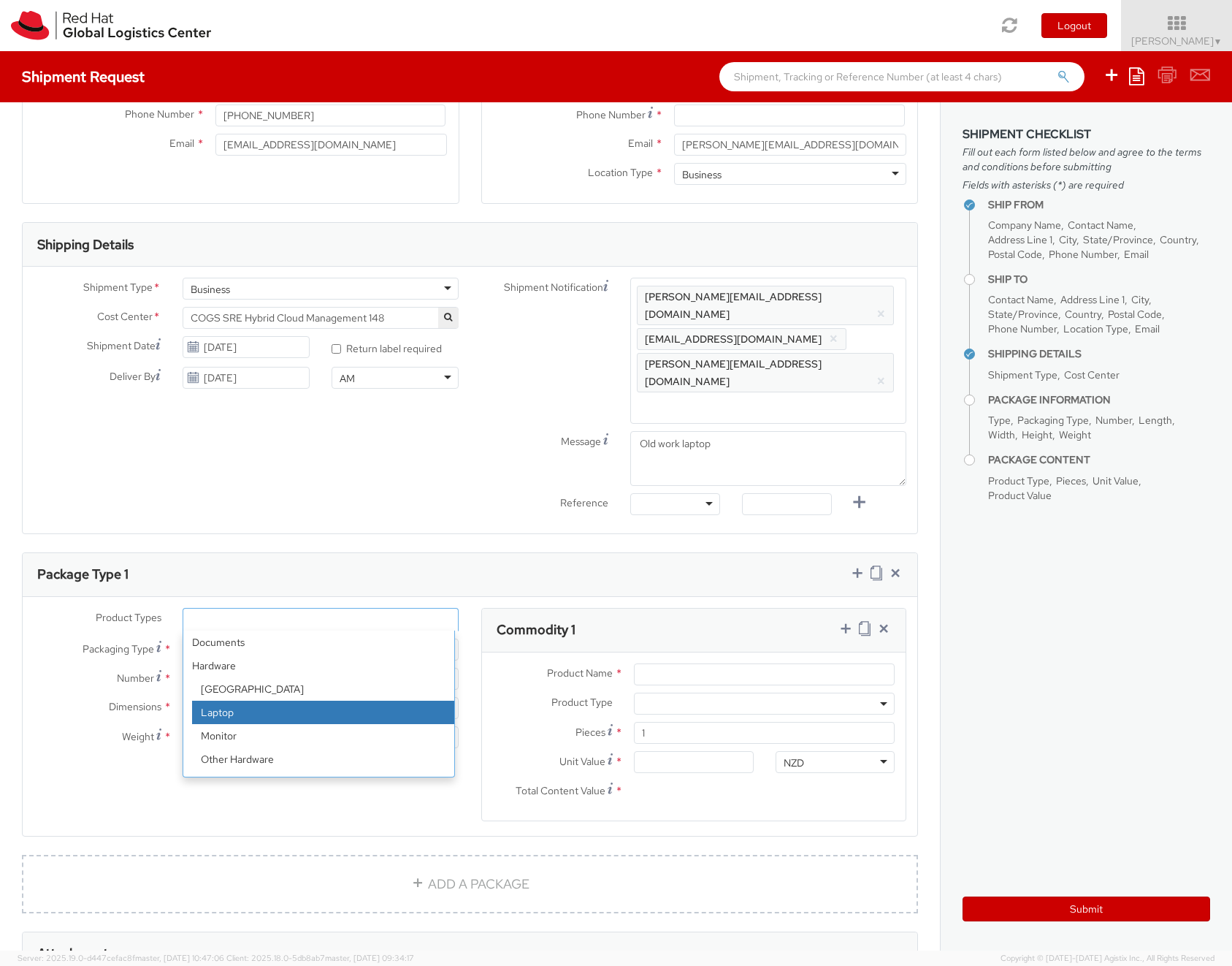
select select "LAPTOP"
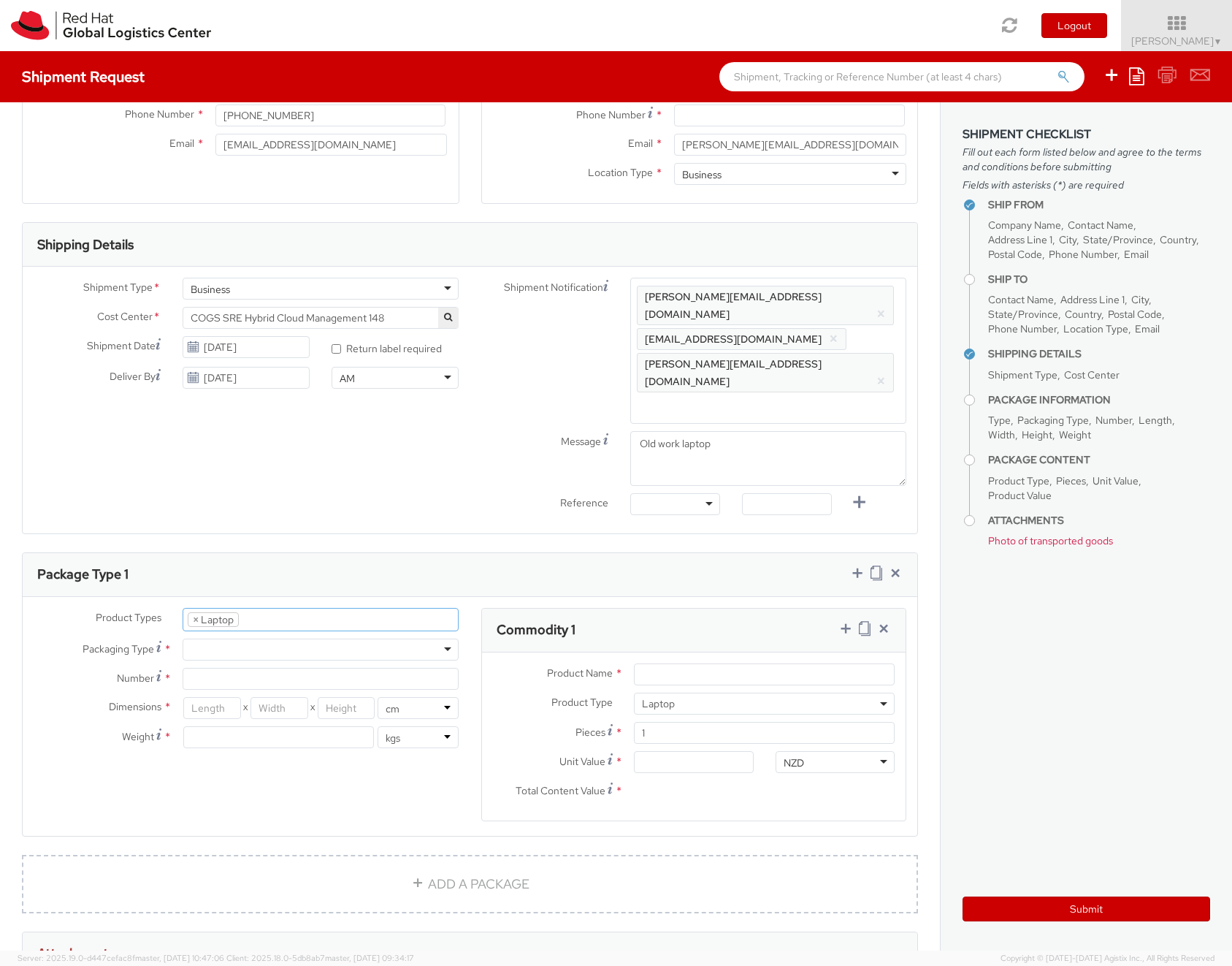
click at [264, 638] on div at bounding box center [321, 649] width 276 height 22
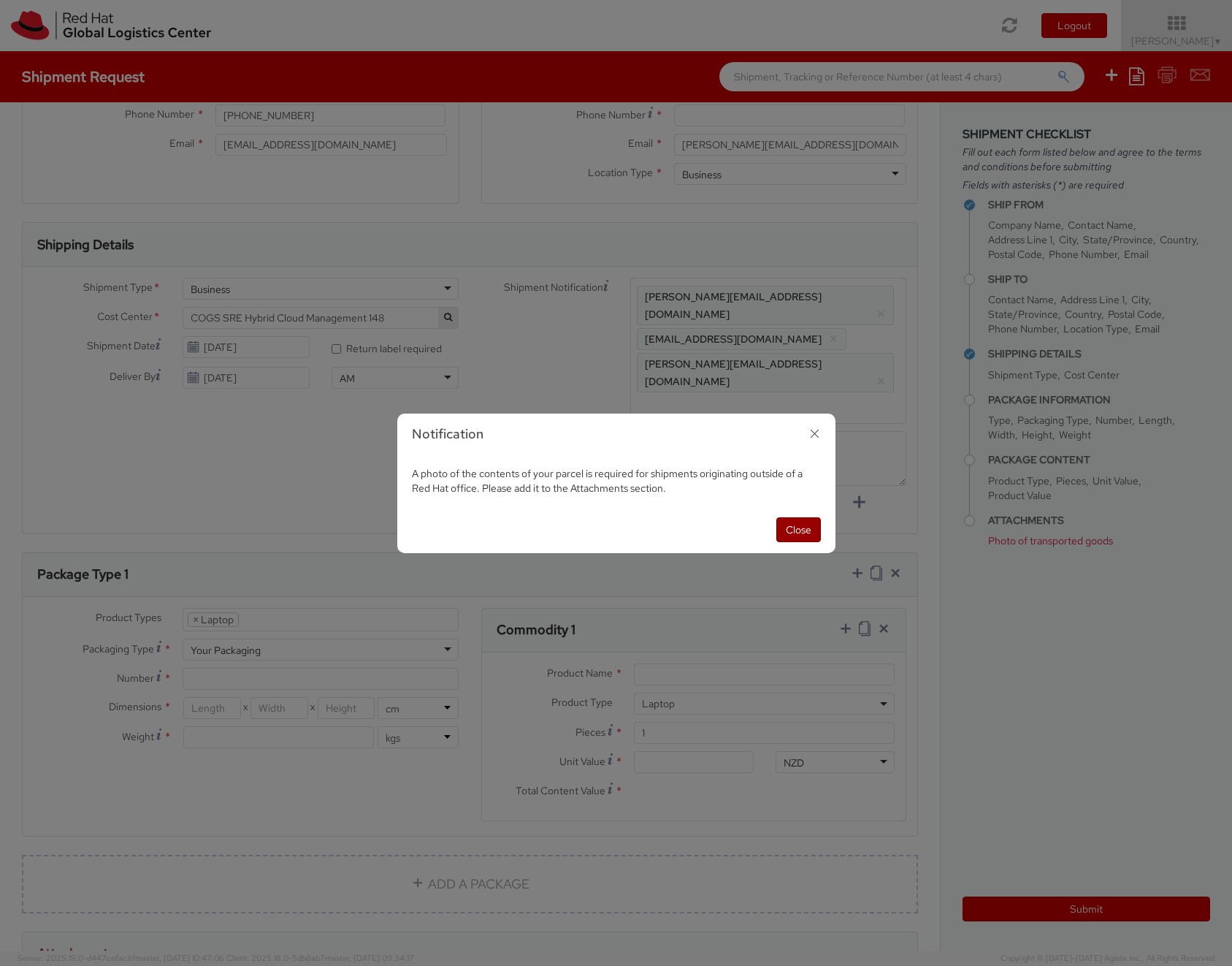
click at [798, 531] on button "Close" at bounding box center [798, 530] width 45 height 25
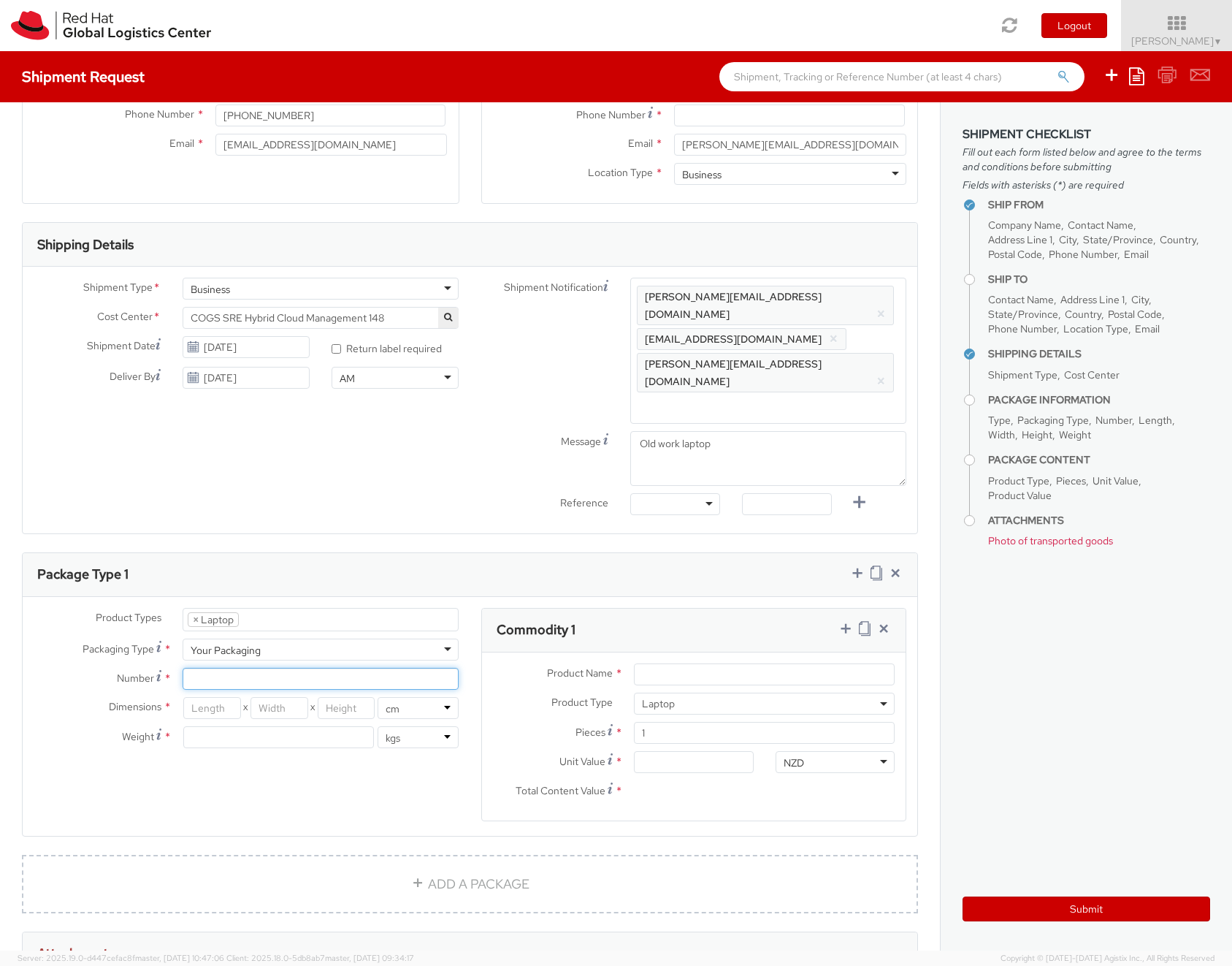
click at [358, 668] on input "Number *" at bounding box center [321, 678] width 276 height 22
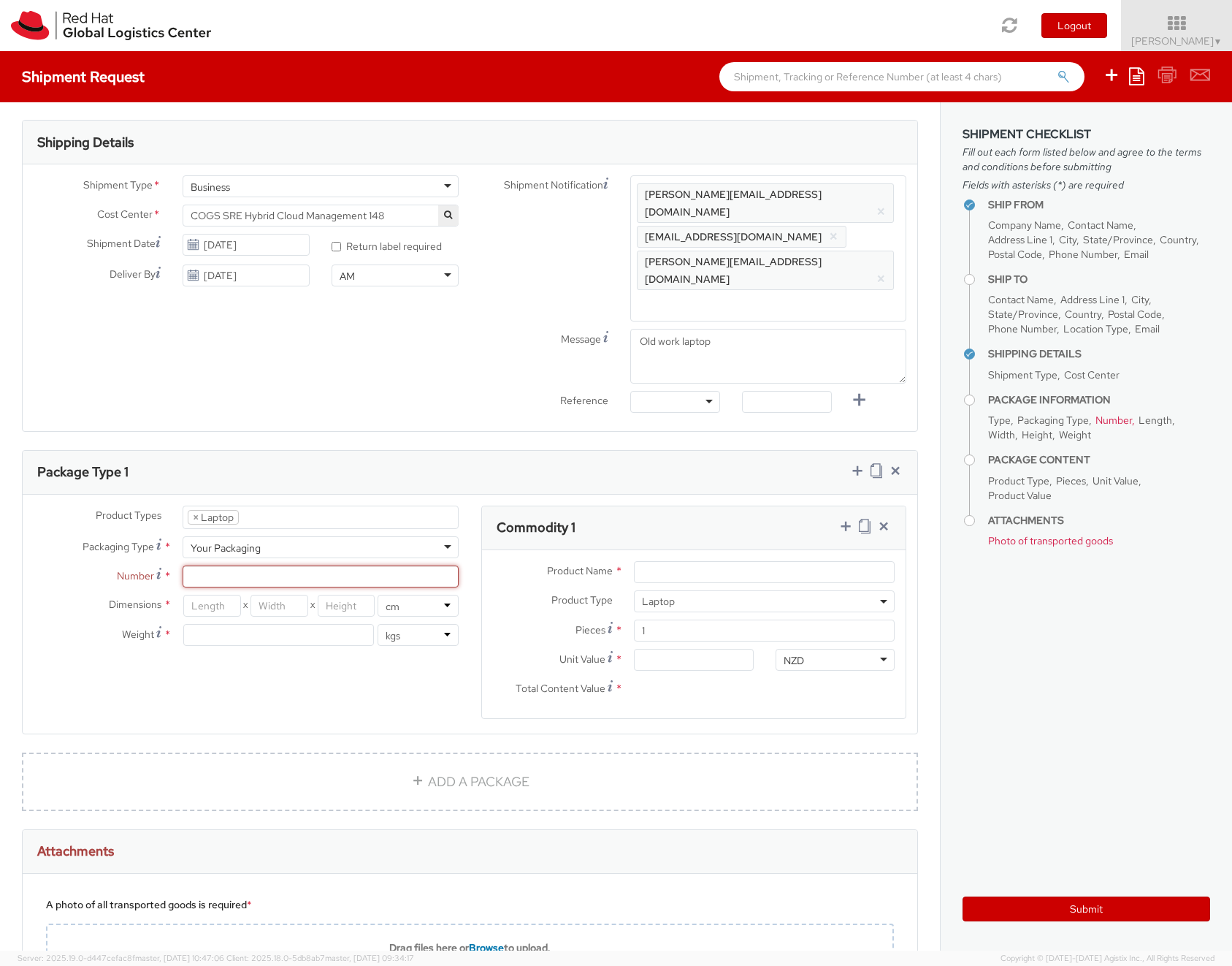
scroll to position [449, 0]
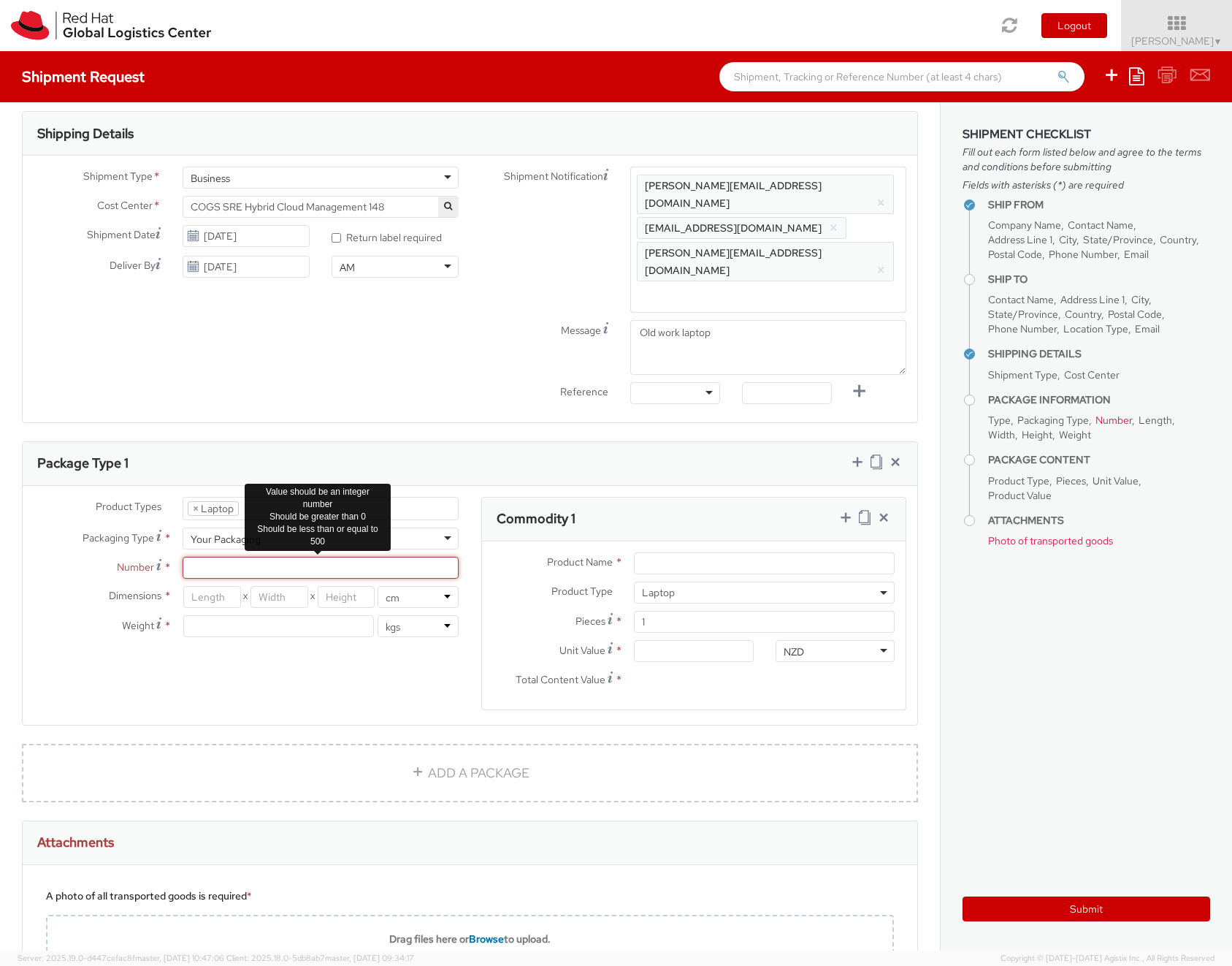
click at [308, 557] on input "Number *" at bounding box center [321, 567] width 276 height 22
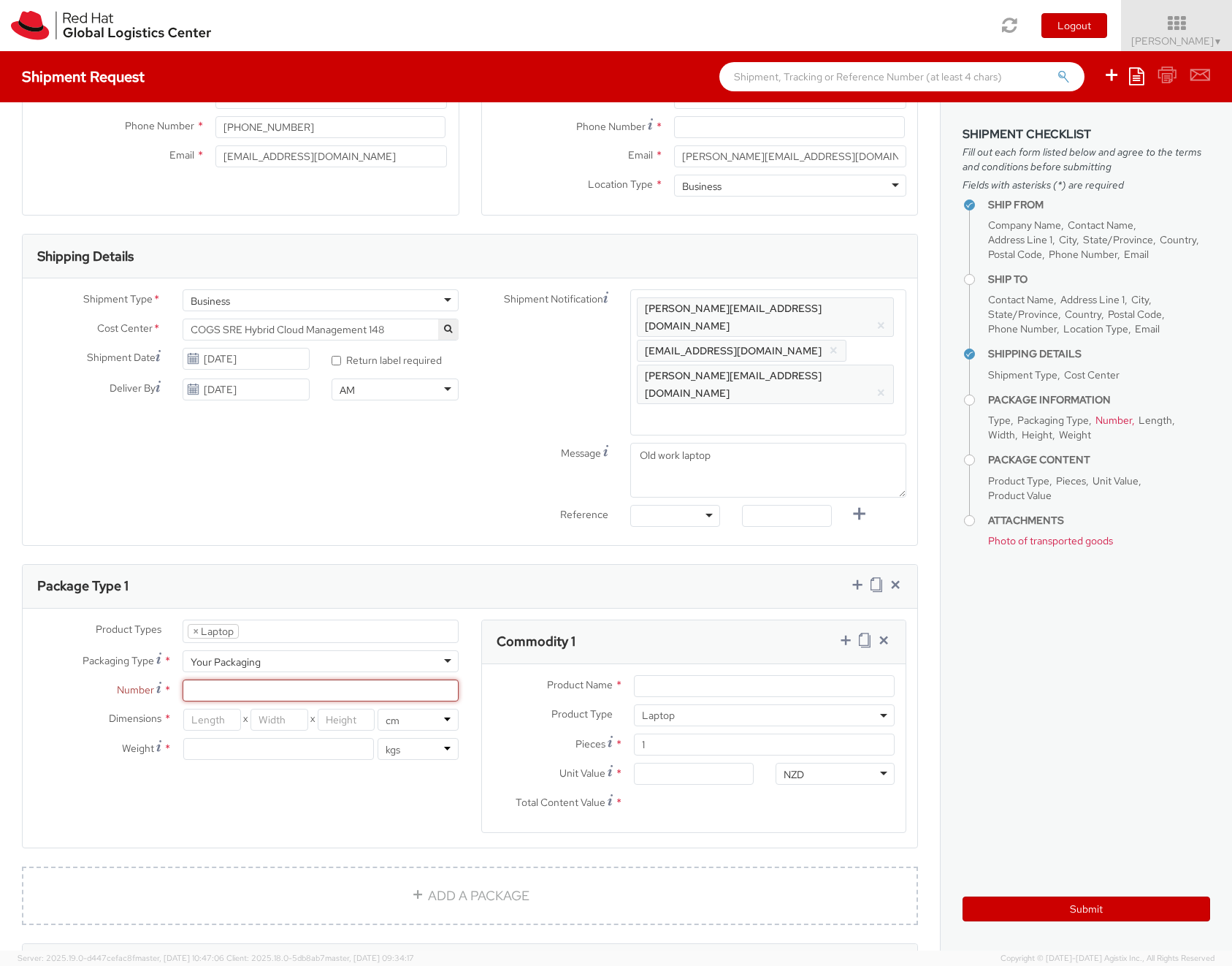
scroll to position [0, 0]
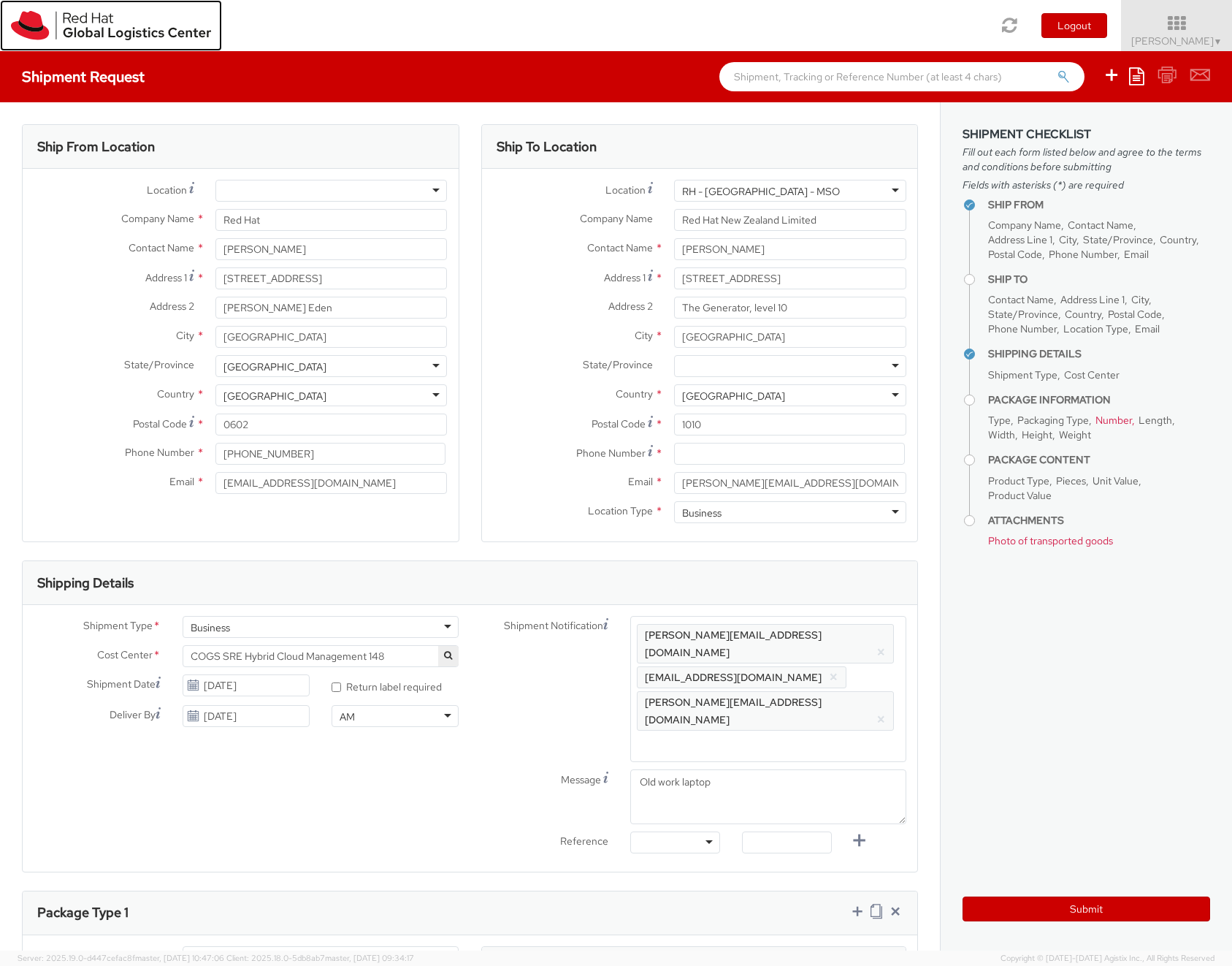
click at [80, 17] on img at bounding box center [110, 25] width 200 height 29
drag, startPoint x: 813, startPoint y: 482, endPoint x: 609, endPoint y: 484, distance: 204.0
click at [609, 484] on div "Email * dewilson@redhat.com" at bounding box center [699, 483] width 436 height 22
